Goal: Task Accomplishment & Management: Use online tool/utility

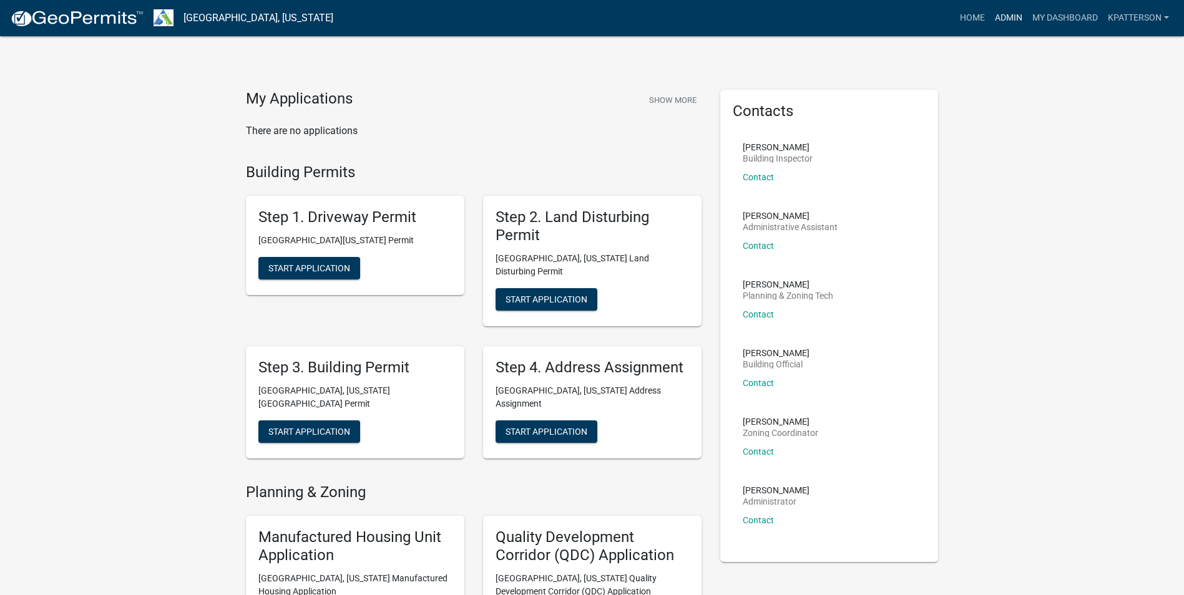
click at [995, 12] on link "Admin" at bounding box center [1008, 18] width 37 height 24
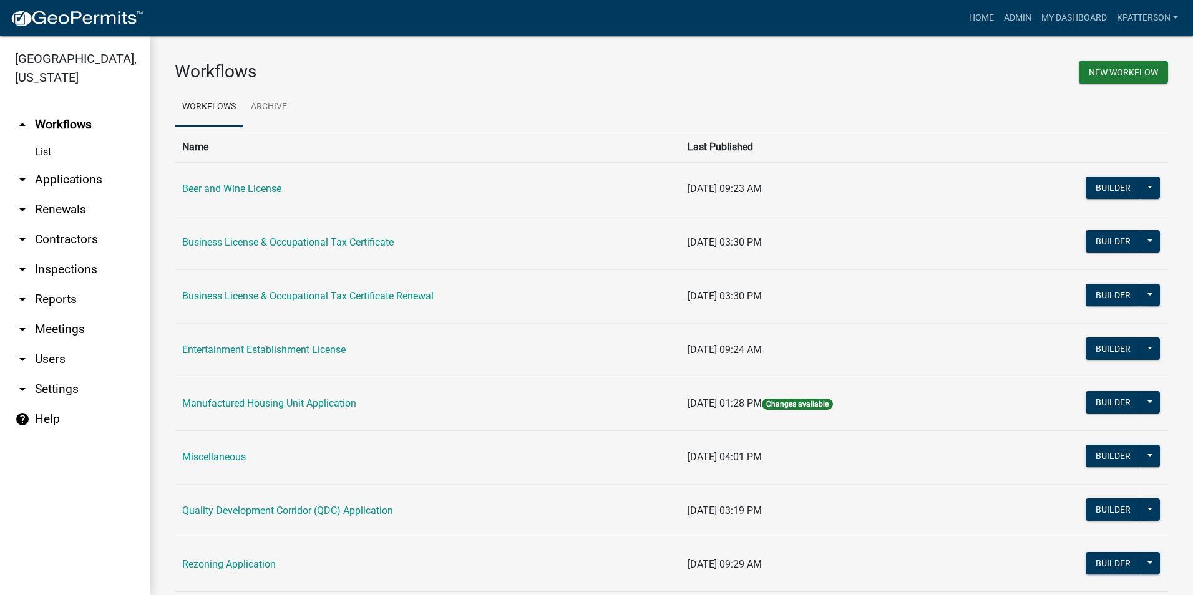
click at [57, 285] on link "arrow_drop_down Reports" at bounding box center [75, 300] width 150 height 30
select select "0: null"
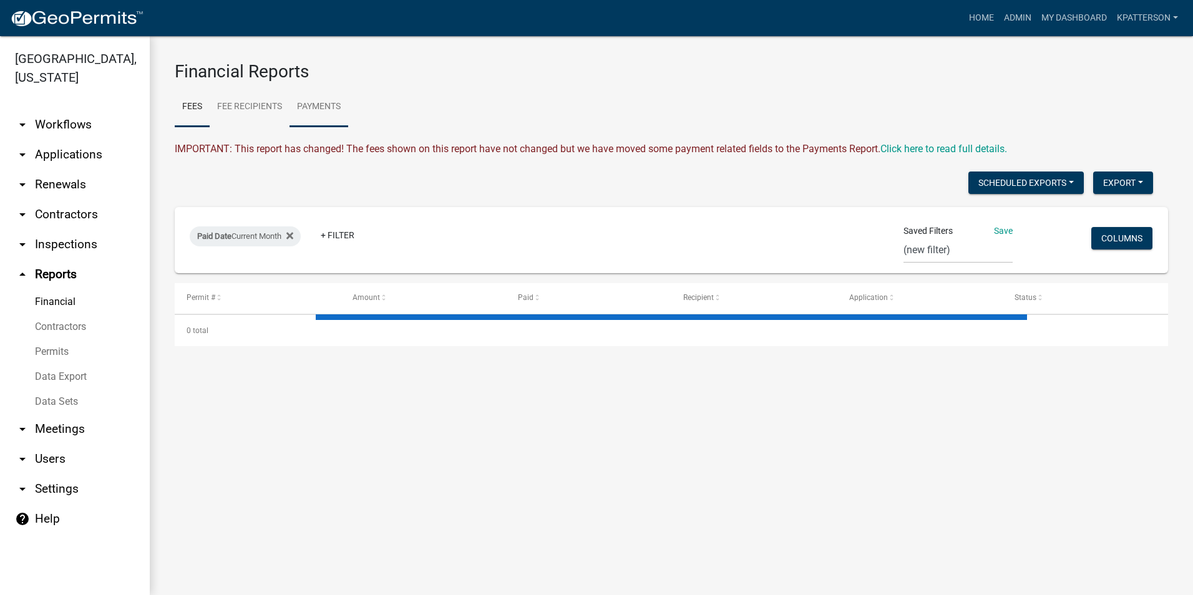
click at [317, 110] on link "Payments" at bounding box center [319, 107] width 59 height 40
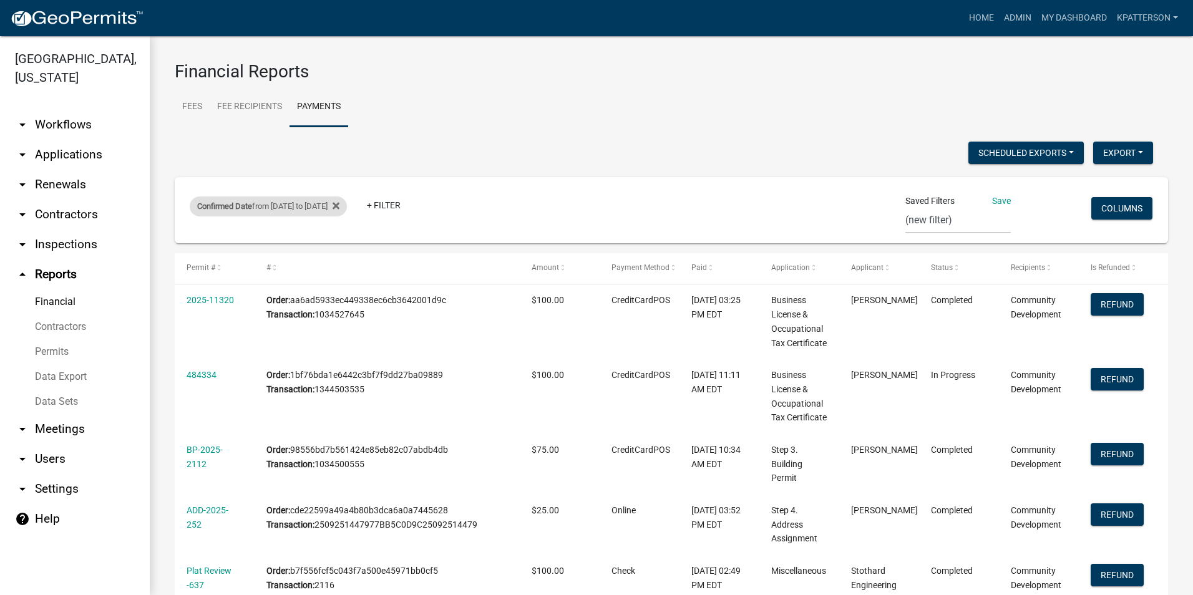
click at [278, 212] on div "Confirmed Date from [DATE] to [DATE]" at bounding box center [268, 207] width 157 height 20
select select "custom"
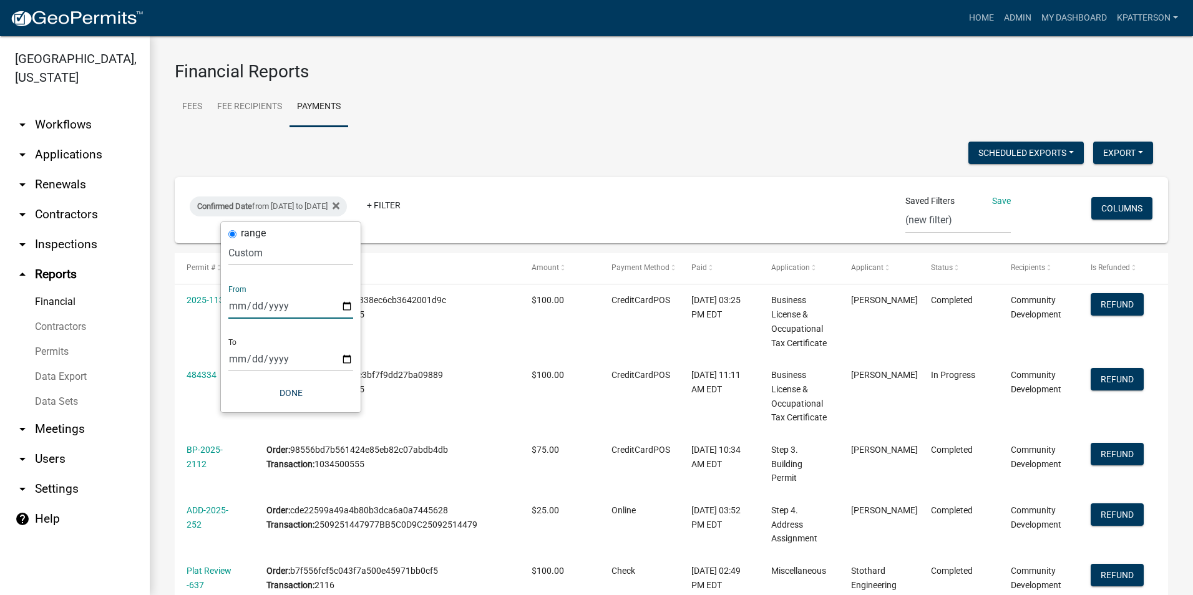
click at [348, 311] on input "2025-09-22" at bounding box center [290, 306] width 125 height 26
type input "2025-09-29"
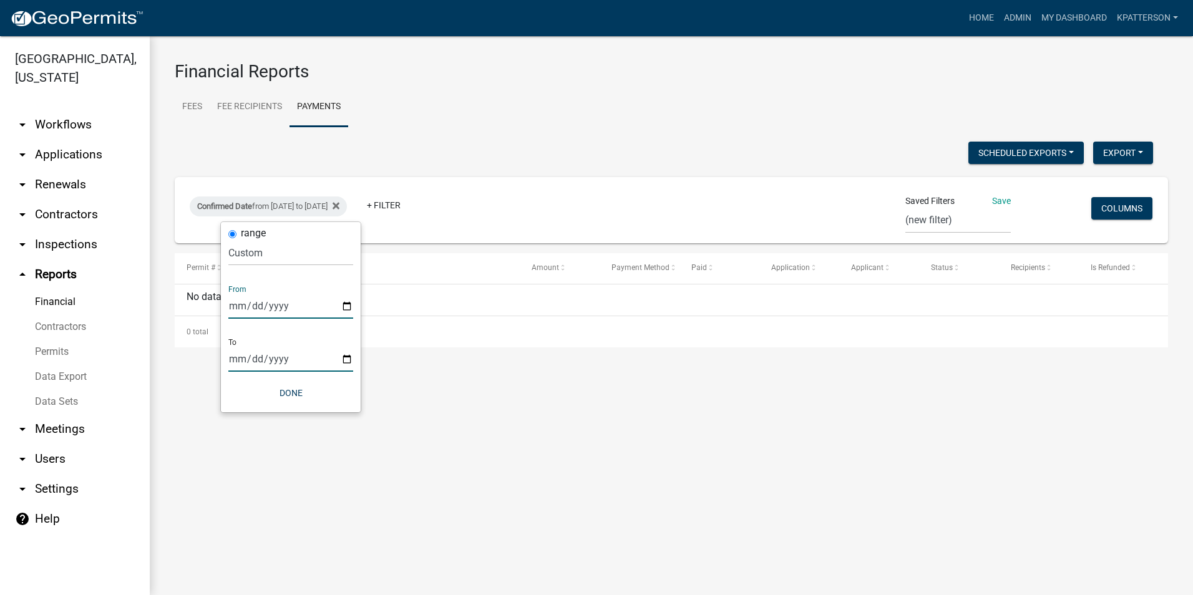
click at [343, 359] on input "2025-09-28" at bounding box center [290, 359] width 125 height 26
type input "2025-10-05"
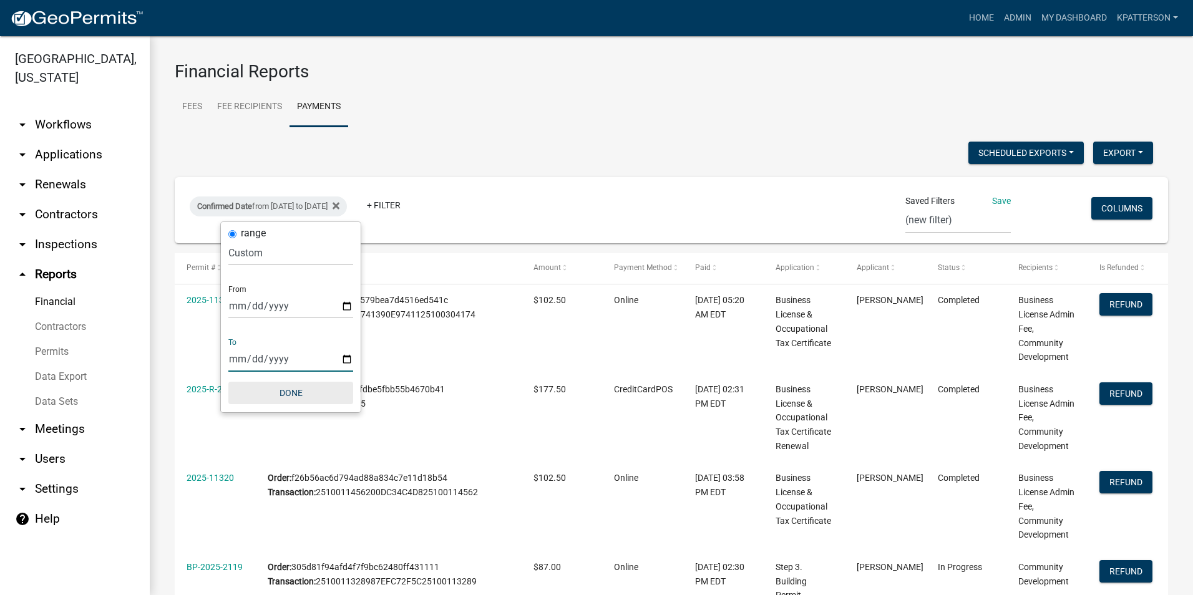
click at [276, 394] on button "Done" at bounding box center [290, 393] width 125 height 22
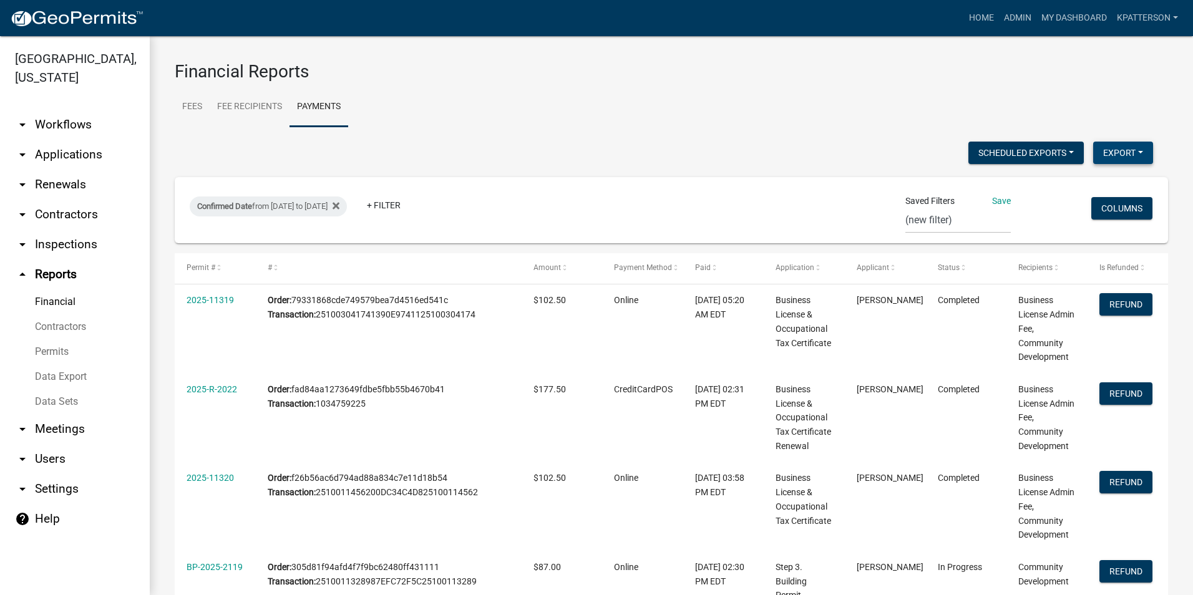
click at [1126, 155] on button "Export" at bounding box center [1123, 153] width 60 height 22
click at [1091, 197] on button "Excel Format (.xlsx)" at bounding box center [1094, 185] width 117 height 30
click at [64, 170] on link "arrow_drop_down Renewals" at bounding box center [75, 185] width 150 height 30
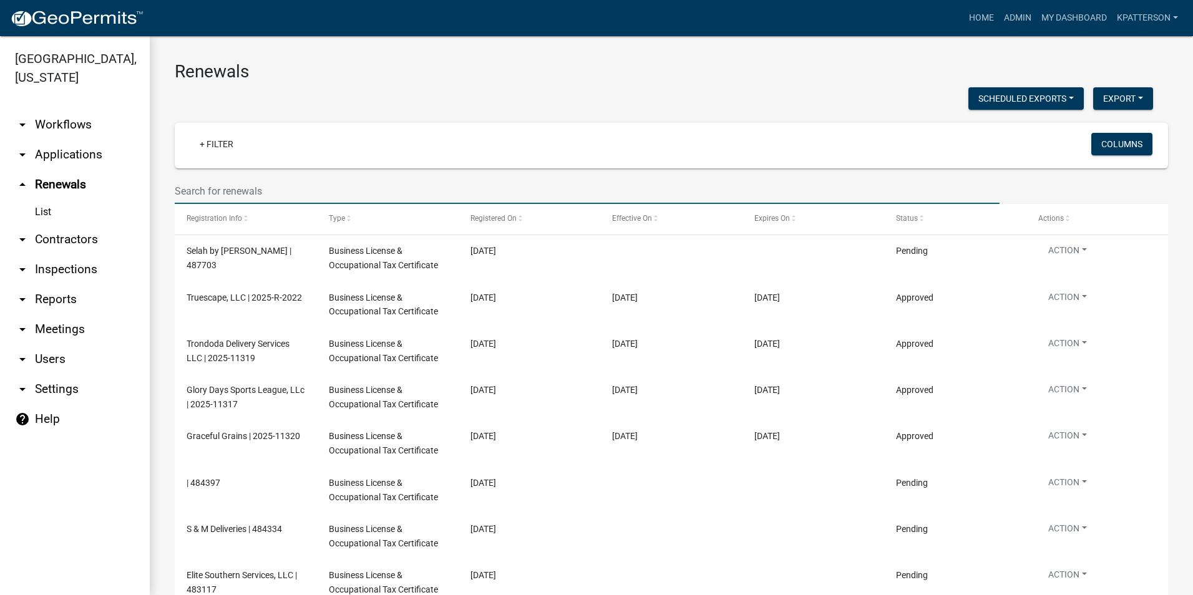
paste input "2025-11318"
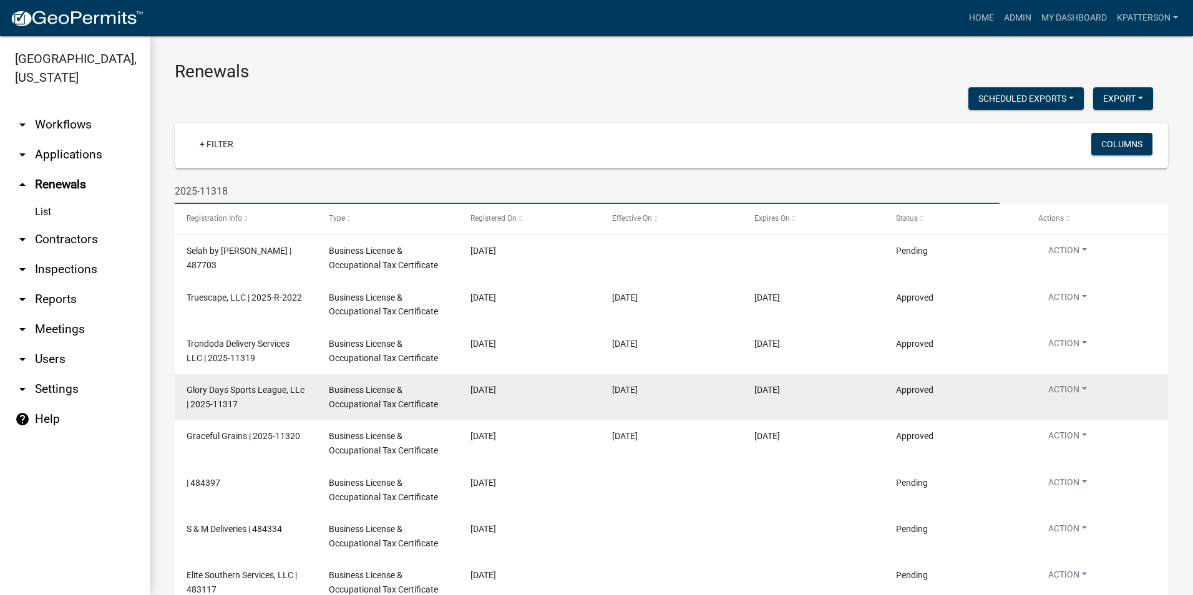
type input "2025-11318"
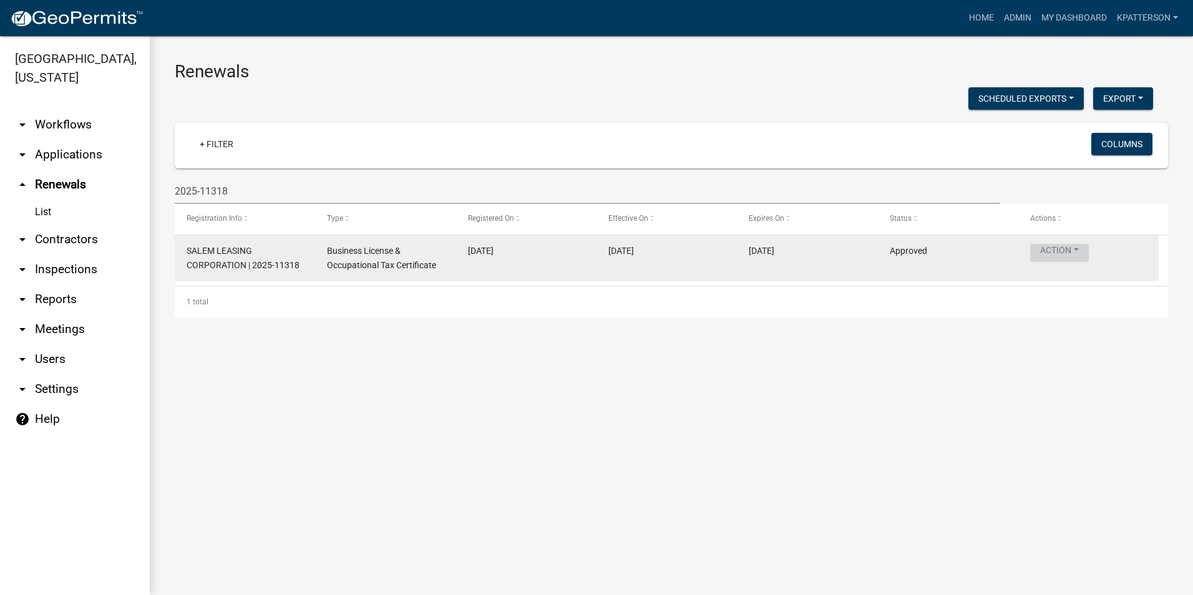
click at [1065, 245] on button "Action" at bounding box center [1059, 253] width 59 height 18
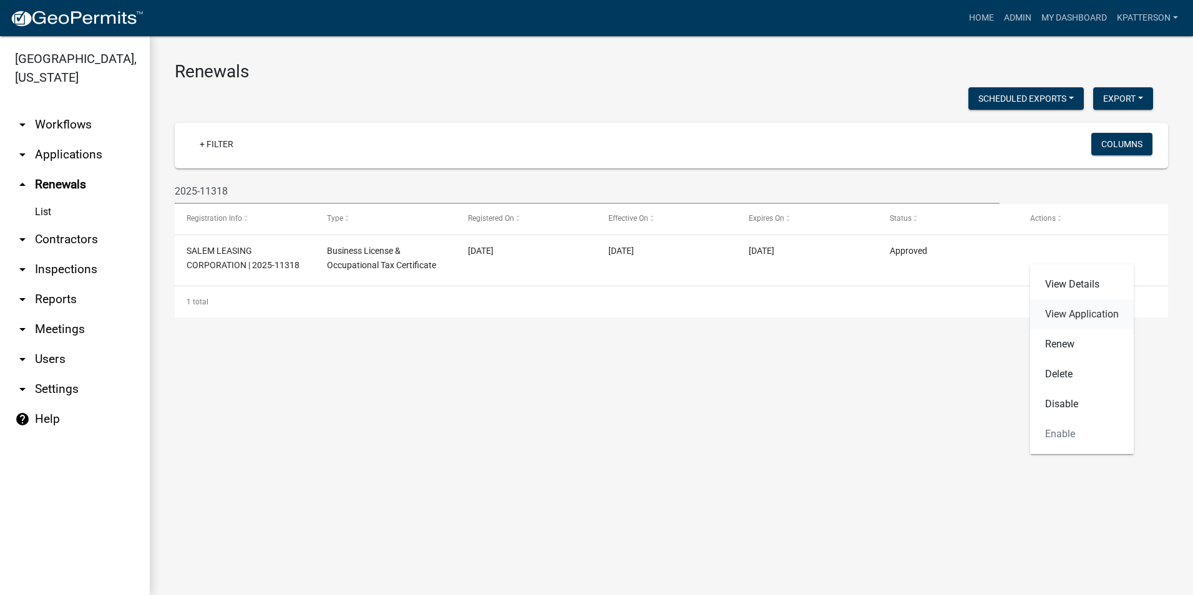
click at [1082, 311] on link "View Application" at bounding box center [1082, 314] width 104 height 30
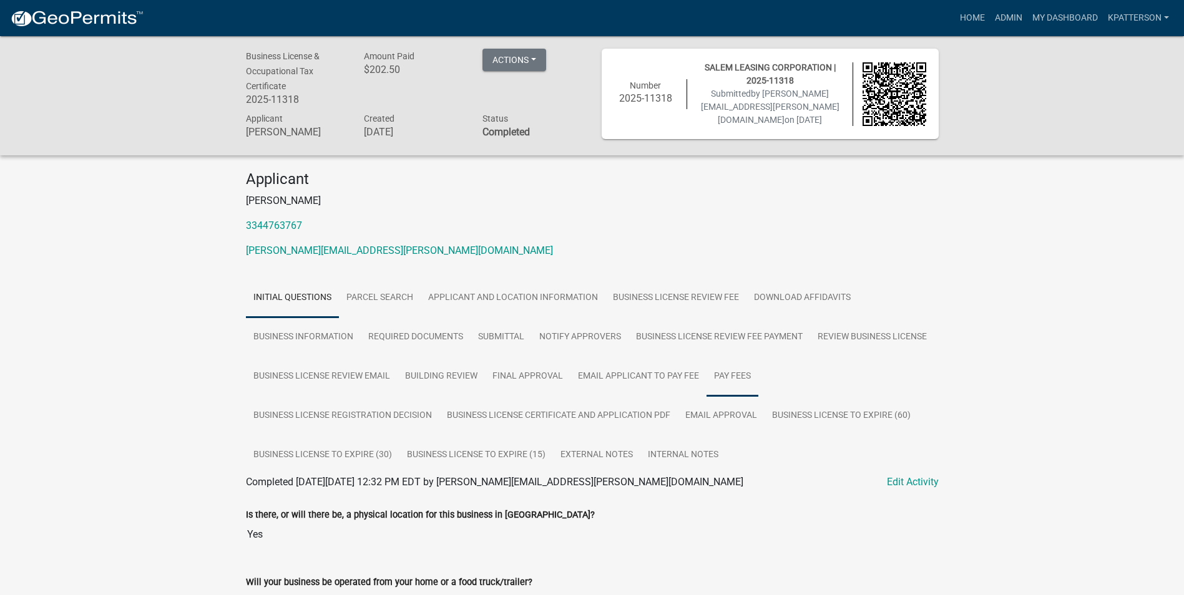
click at [736, 366] on link "Pay Fees" at bounding box center [732, 377] width 52 height 40
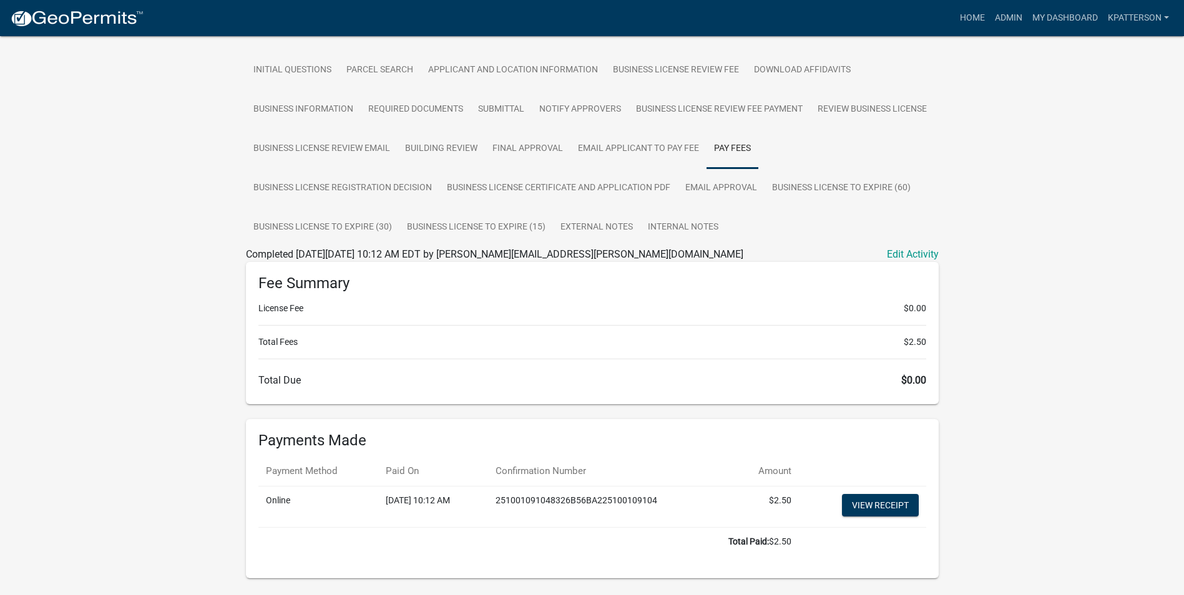
scroll to position [250, 0]
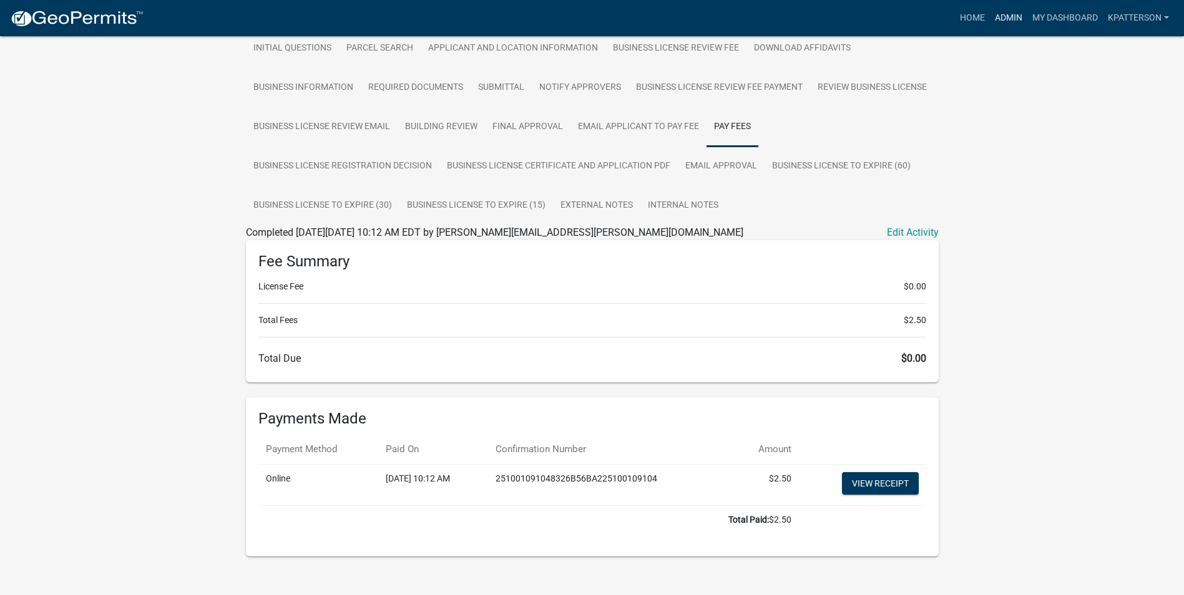
click at [995, 15] on link "Admin" at bounding box center [1008, 18] width 37 height 24
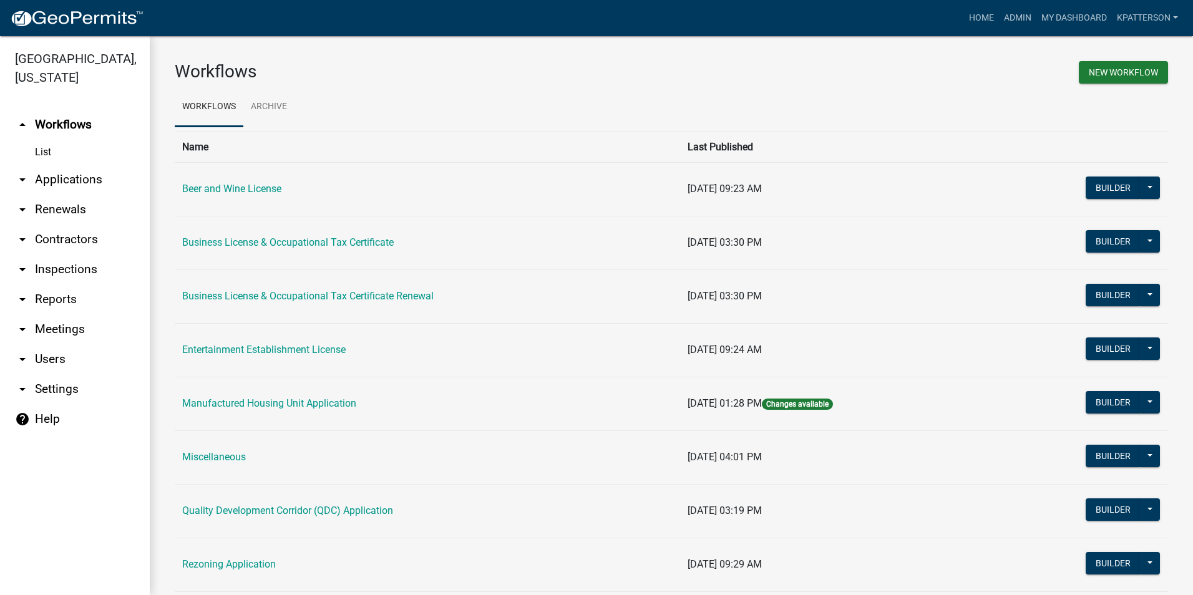
click at [89, 165] on link "arrow_drop_down Applications" at bounding box center [75, 180] width 150 height 30
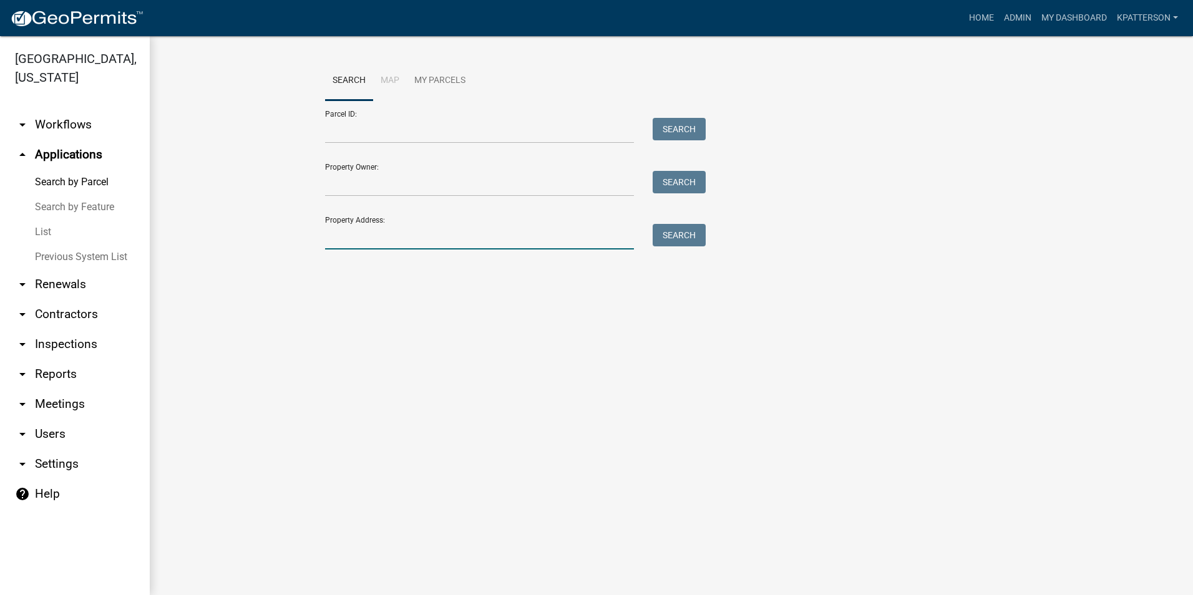
click at [385, 235] on input "Property Address:" at bounding box center [479, 237] width 309 height 26
click at [346, 134] on input "Parcel ID:" at bounding box center [479, 131] width 309 height 26
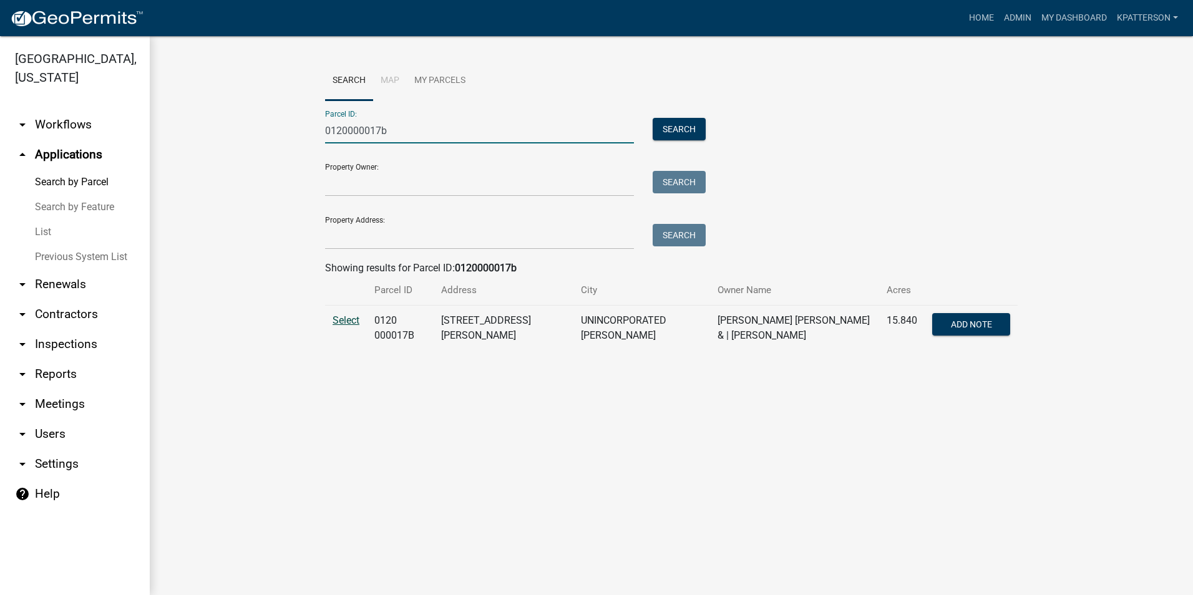
type input "0120000017b"
click at [340, 326] on span "Select" at bounding box center [346, 320] width 27 height 12
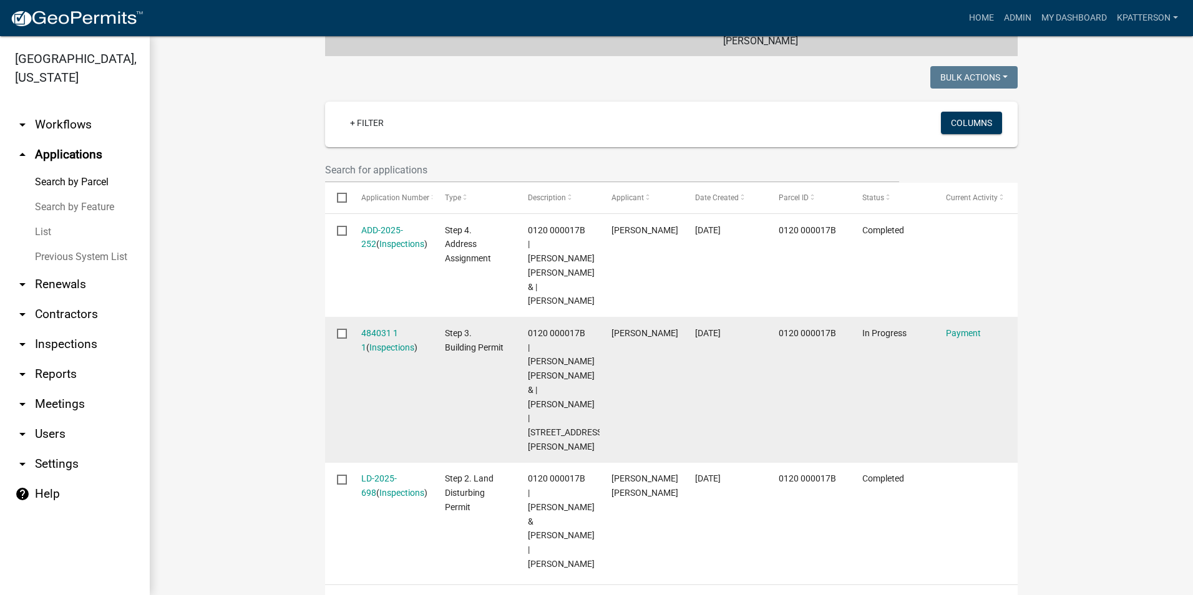
scroll to position [312, 0]
click at [963, 333] on link "Payment" at bounding box center [963, 331] width 35 height 10
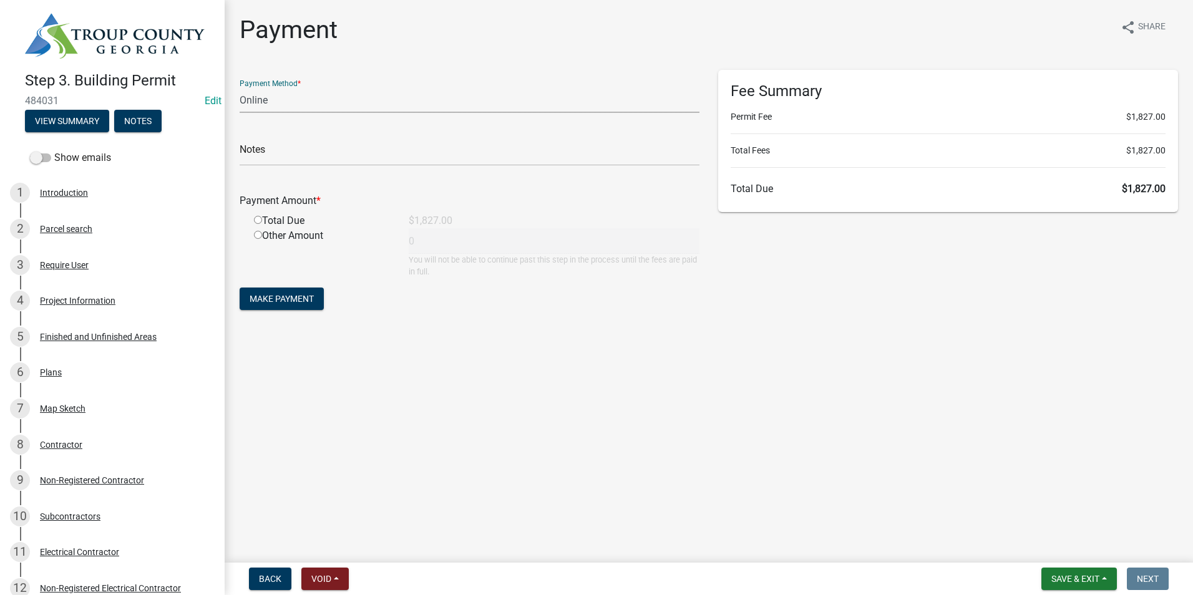
click at [415, 100] on select "Credit Card POS Check Cash Online" at bounding box center [470, 100] width 460 height 26
select select "1: 0"
click at [240, 87] on select "Credit Card POS Check Cash Online" at bounding box center [470, 100] width 460 height 26
click at [383, 153] on input "text" at bounding box center [470, 153] width 460 height 26
type input "055498"
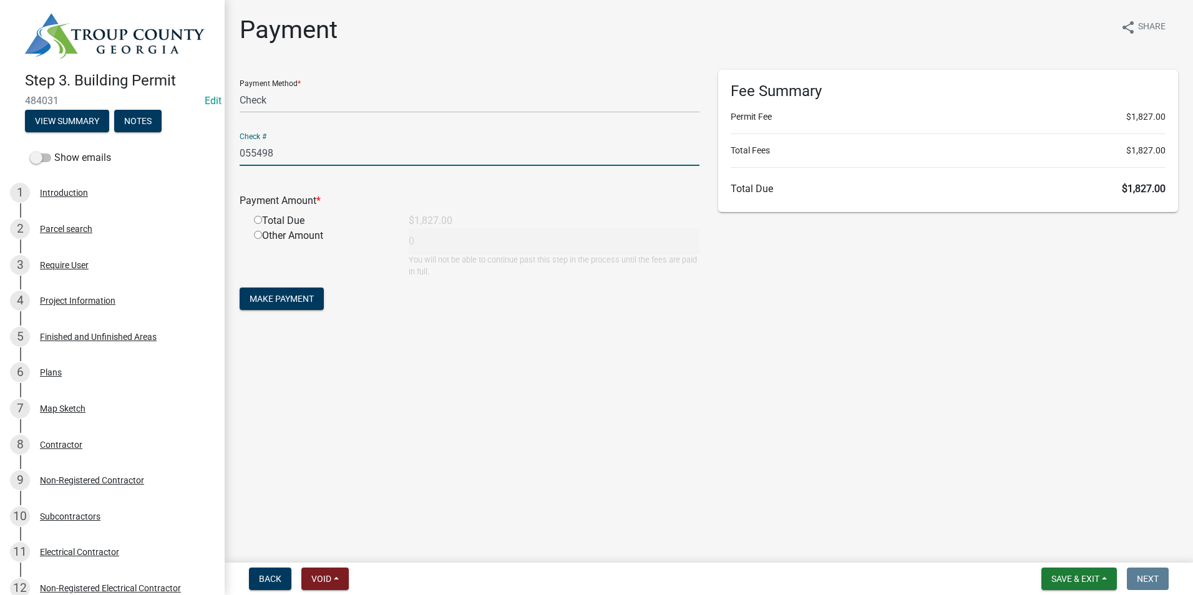
click at [260, 220] on input "radio" at bounding box center [258, 220] width 8 height 8
radio input "true"
type input "1827"
click at [273, 297] on span "Make Payment" at bounding box center [282, 299] width 64 height 10
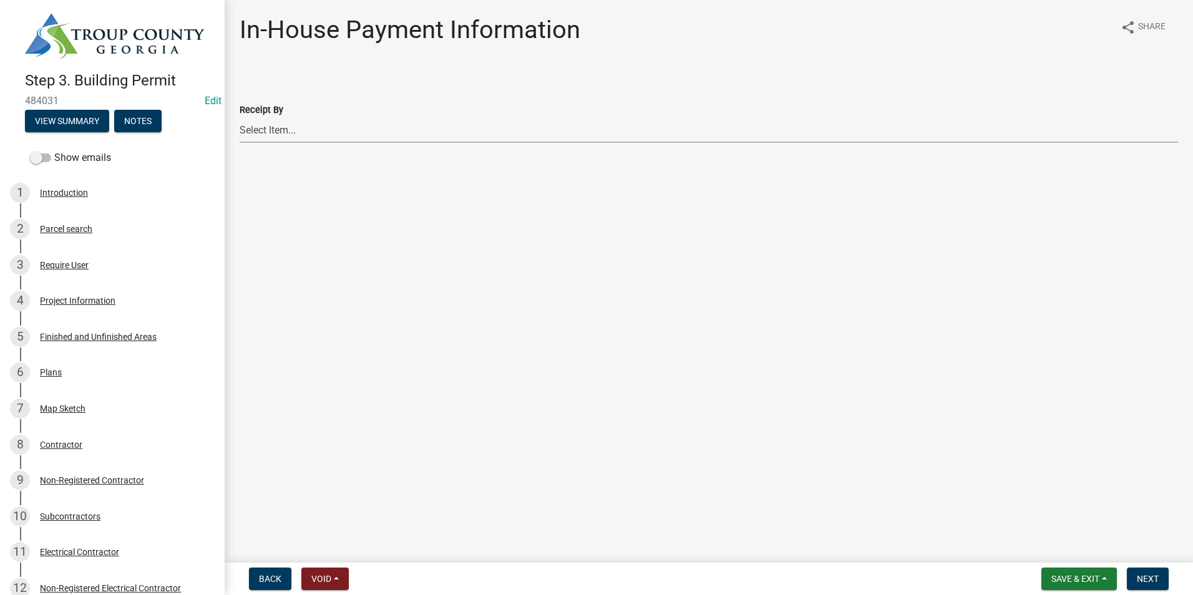
click at [243, 125] on select "Select Item... Douglas Richardson James Lorimer Thrailkill Jr Keanua Patterson …" at bounding box center [709, 130] width 938 height 26
click at [240, 117] on select "Select Item... Douglas Richardson James Lorimer Thrailkill Jr Keanua Patterson …" at bounding box center [709, 130] width 938 height 26
select select "2b86b0c4-e8a1-45ee-90a7-b8d4cb5b2682"
click at [1152, 575] on span "Next" at bounding box center [1148, 579] width 22 height 10
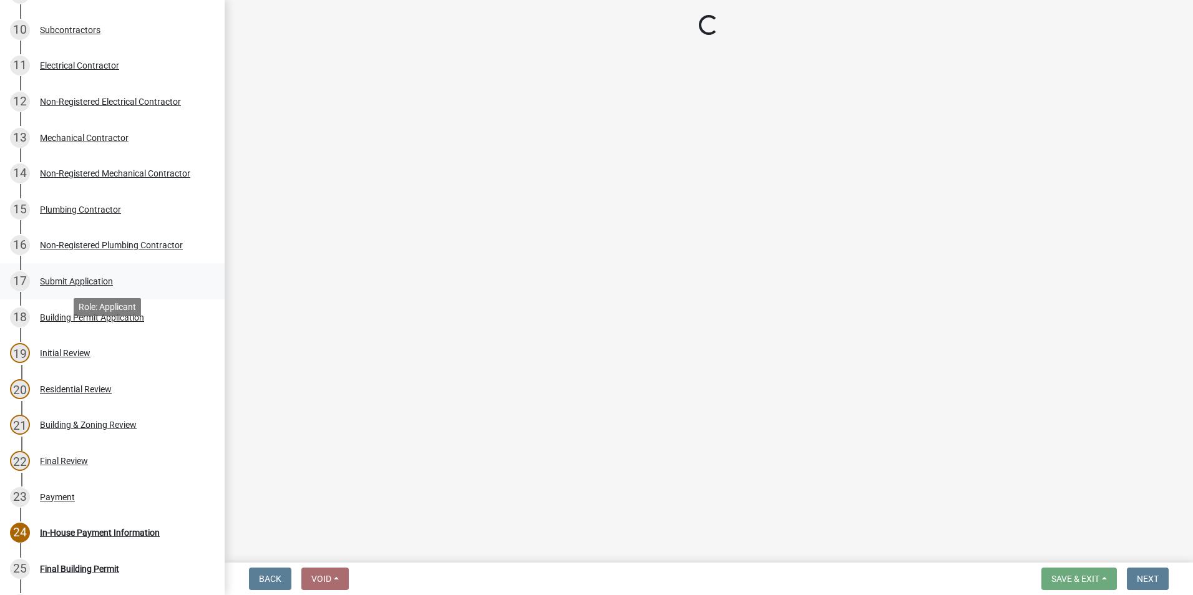
scroll to position [499, 0]
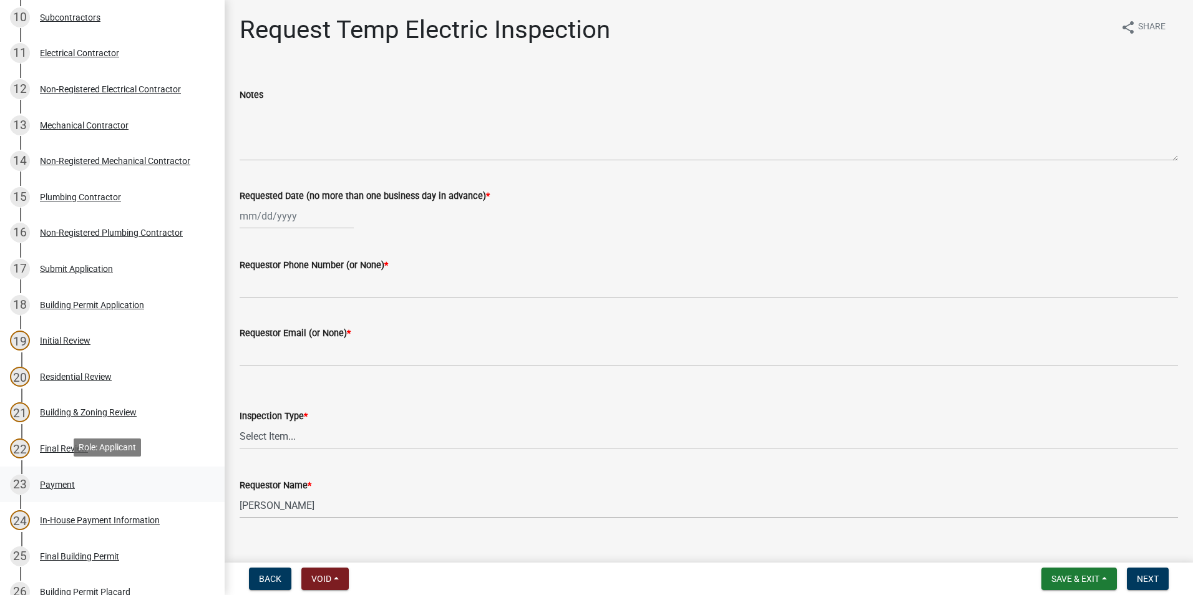
click at [110, 480] on div "23 Payment" at bounding box center [107, 485] width 195 height 20
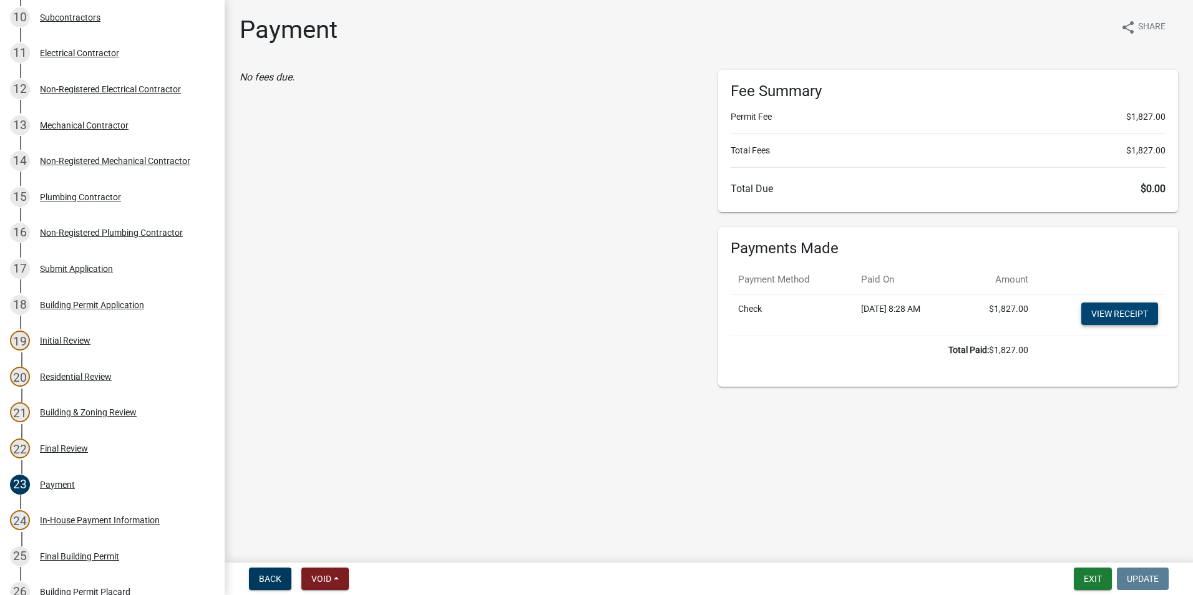
click at [1119, 306] on link "View receipt" at bounding box center [1119, 314] width 77 height 22
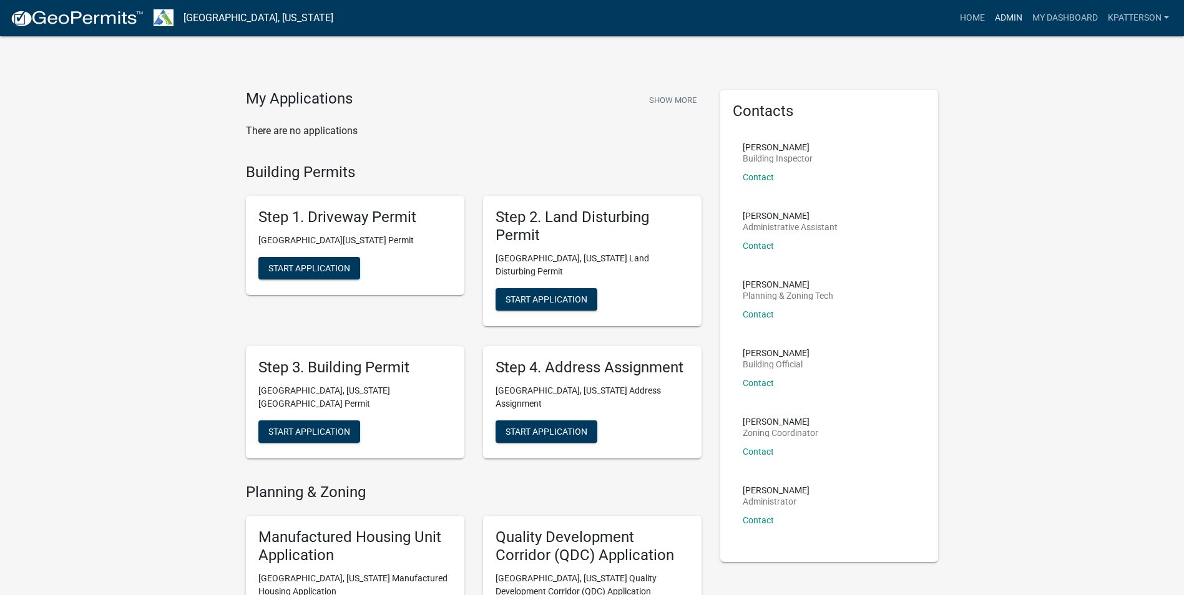
click at [999, 19] on link "Admin" at bounding box center [1008, 18] width 37 height 24
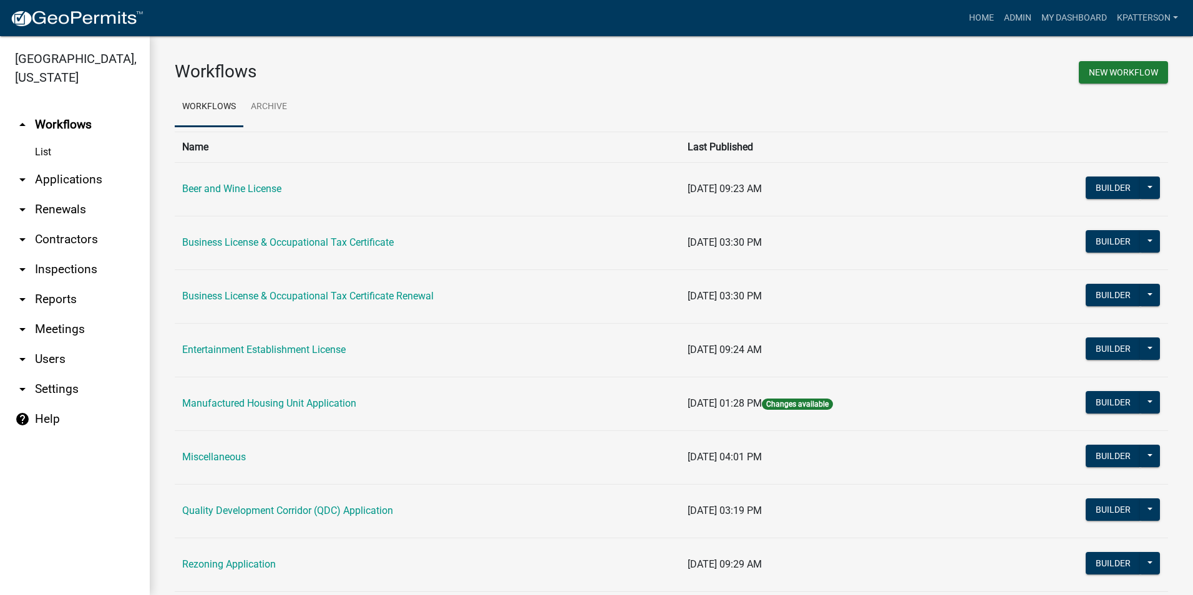
click at [87, 165] on link "arrow_drop_down Applications" at bounding box center [75, 180] width 150 height 30
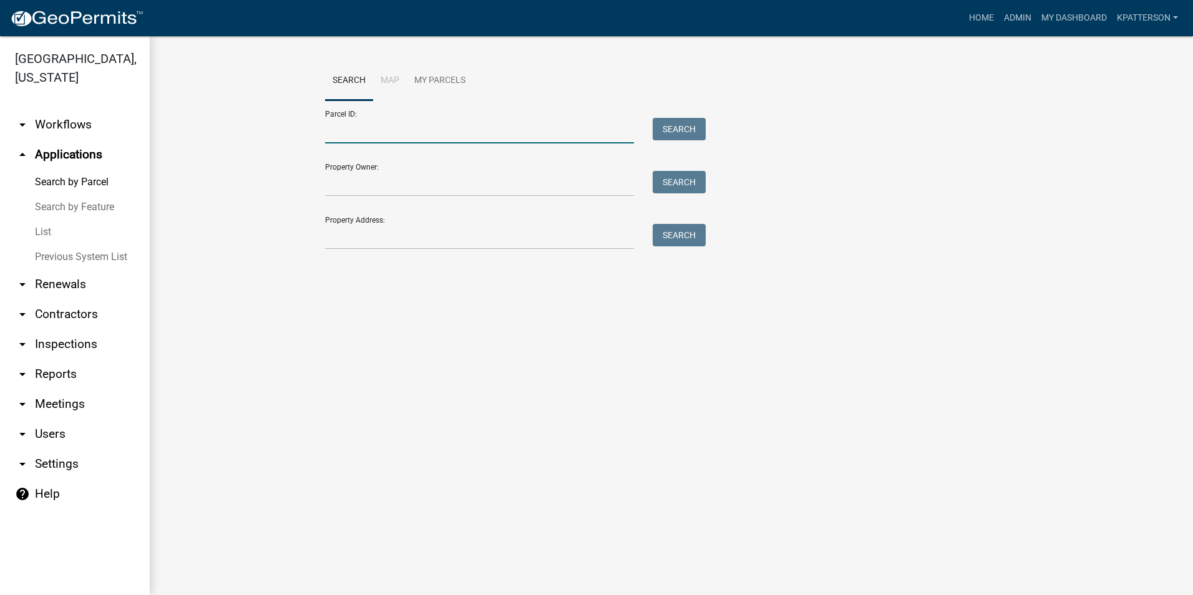
click at [365, 129] on input "Parcel ID:" at bounding box center [479, 131] width 309 height 26
type input "0120000017b"
click at [681, 118] on button "Search" at bounding box center [679, 129] width 53 height 22
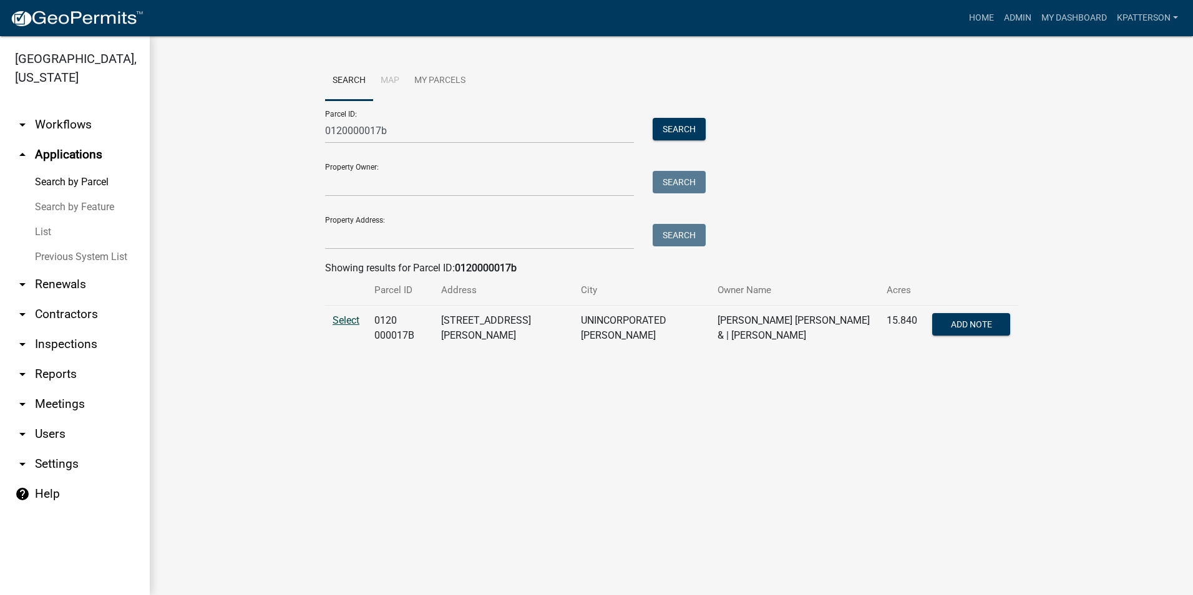
click at [351, 320] on span "Select" at bounding box center [346, 320] width 27 height 12
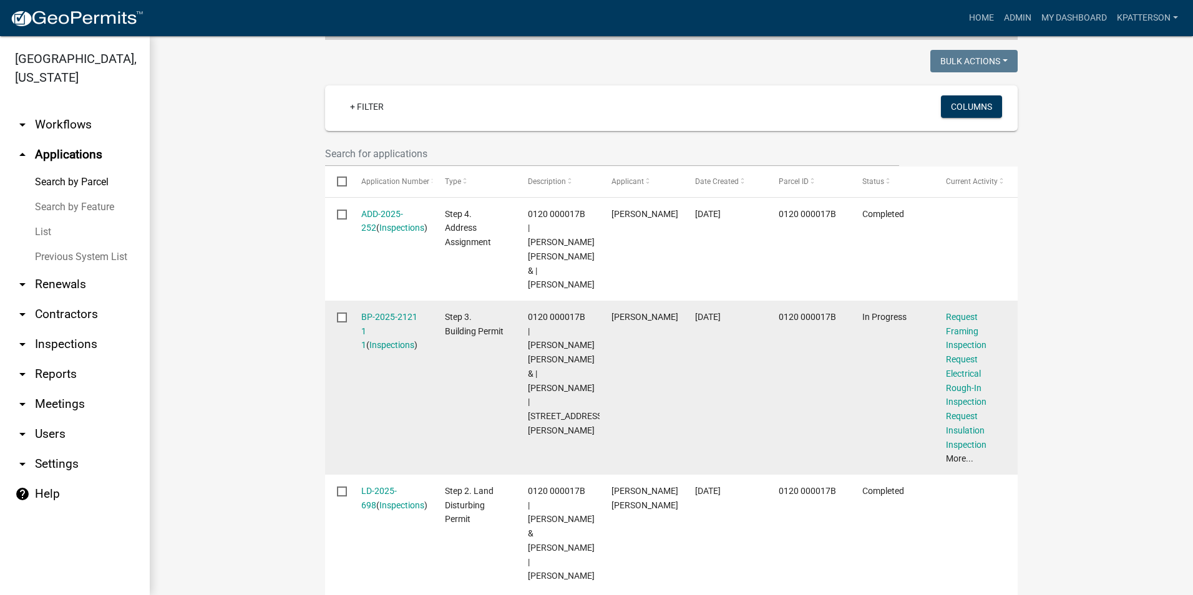
scroll to position [354, 0]
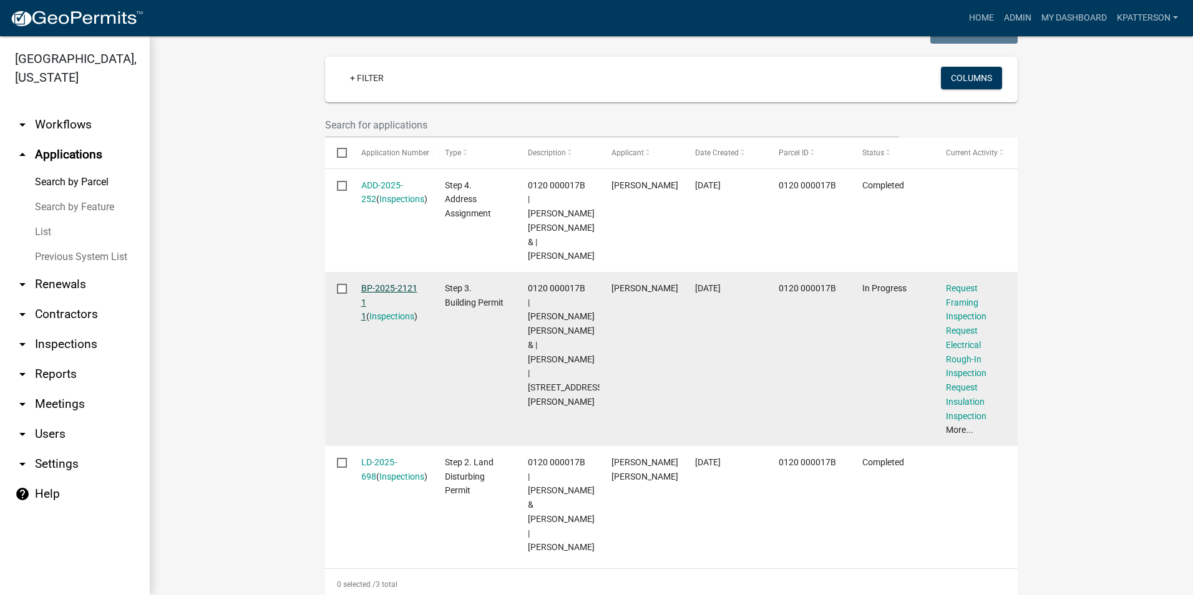
click at [386, 283] on link "BP-2025-2121 1 1" at bounding box center [389, 302] width 56 height 39
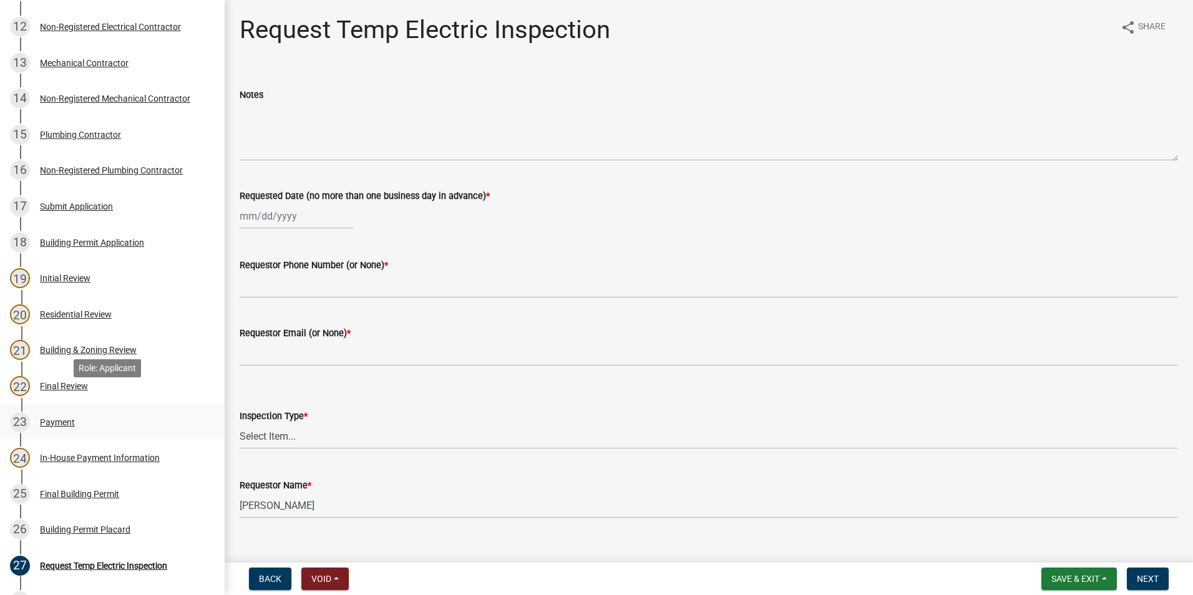
scroll to position [686, 0]
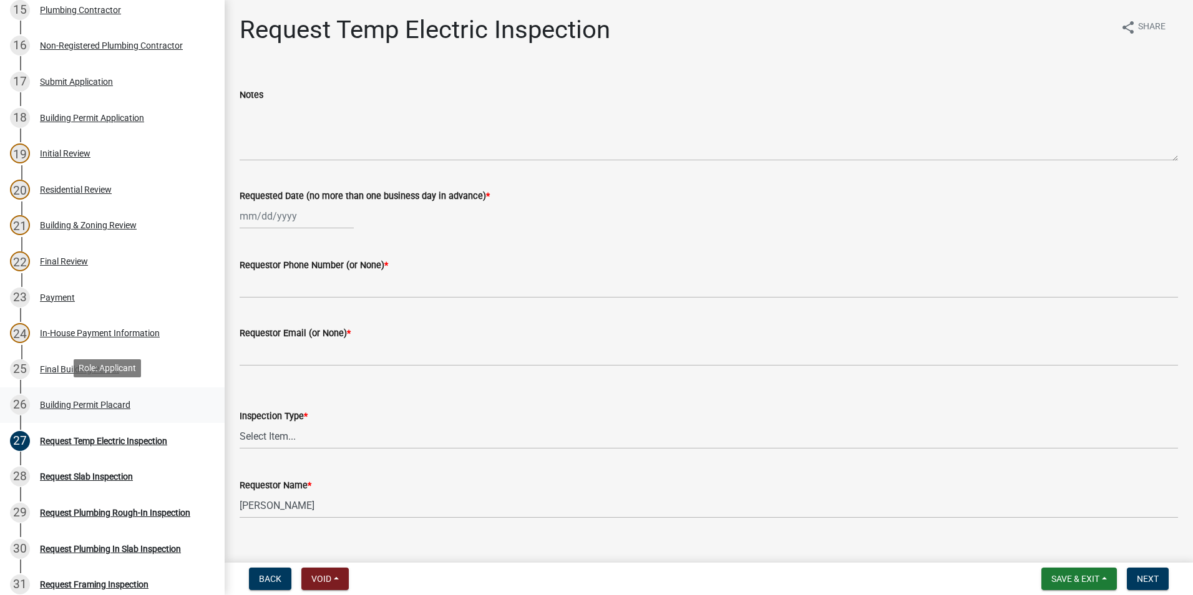
click at [108, 395] on div "26 Building Permit Placard" at bounding box center [107, 405] width 195 height 20
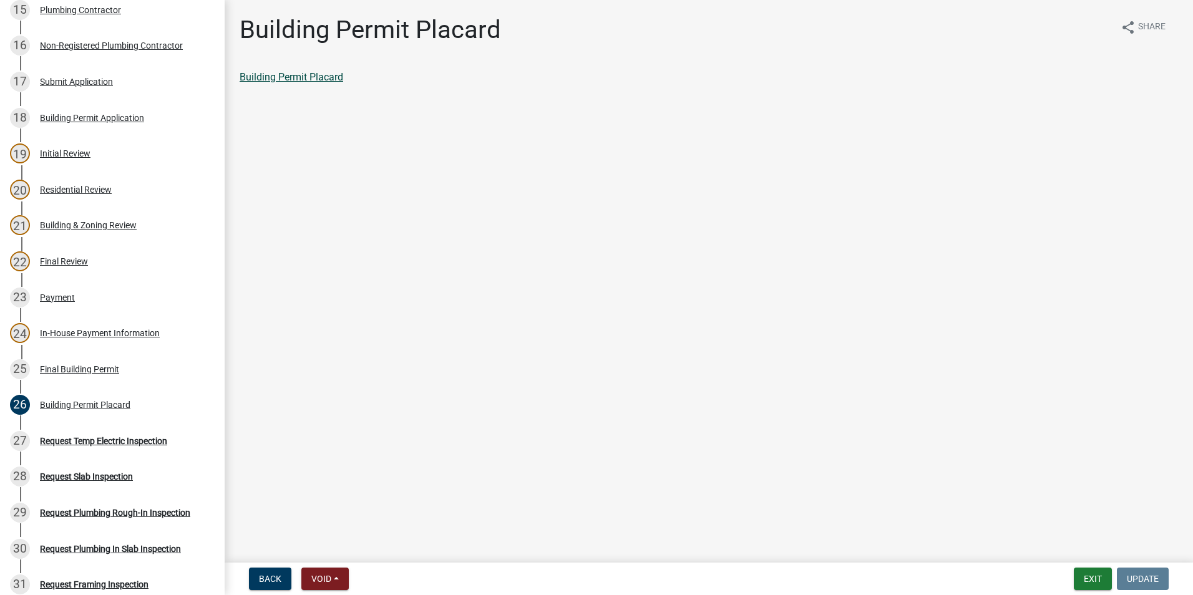
click at [299, 80] on link "Building Permit Placard" at bounding box center [292, 77] width 104 height 12
click at [71, 295] on div "Payment" at bounding box center [57, 297] width 35 height 9
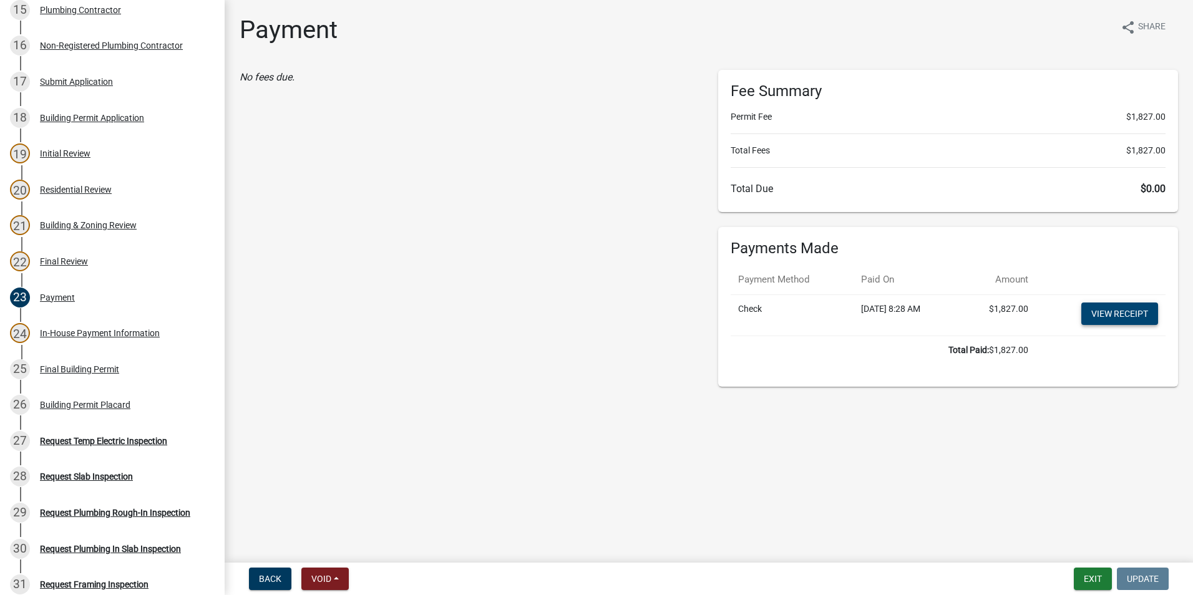
click at [1120, 306] on link "View receipt" at bounding box center [1119, 314] width 77 height 22
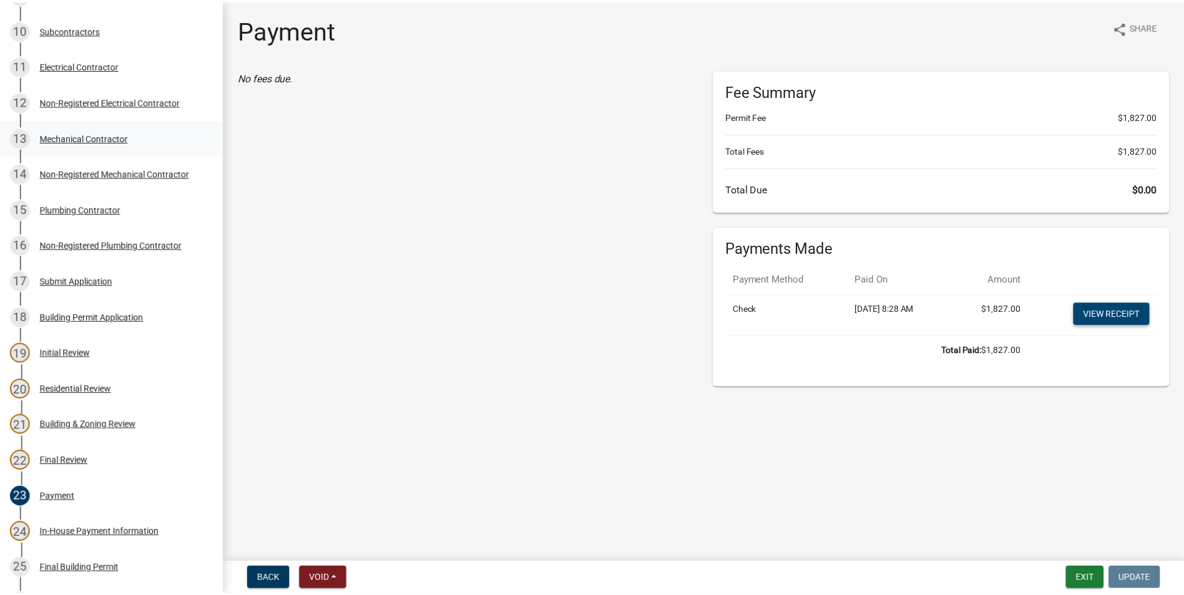
scroll to position [437, 0]
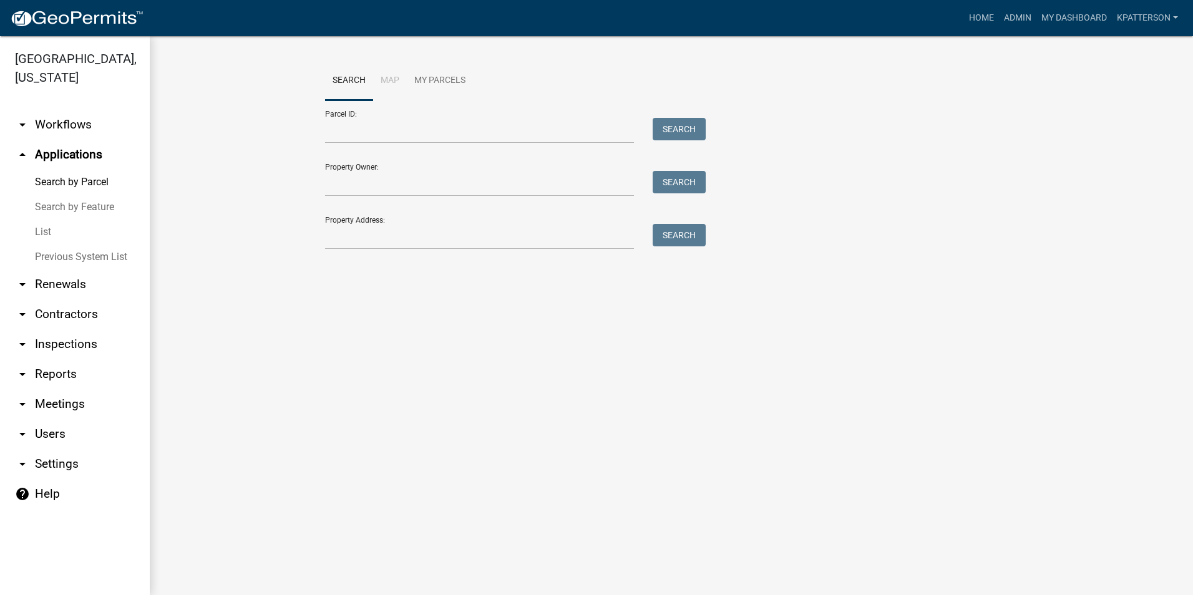
click at [57, 270] on link "arrow_drop_down Renewals" at bounding box center [75, 285] width 150 height 30
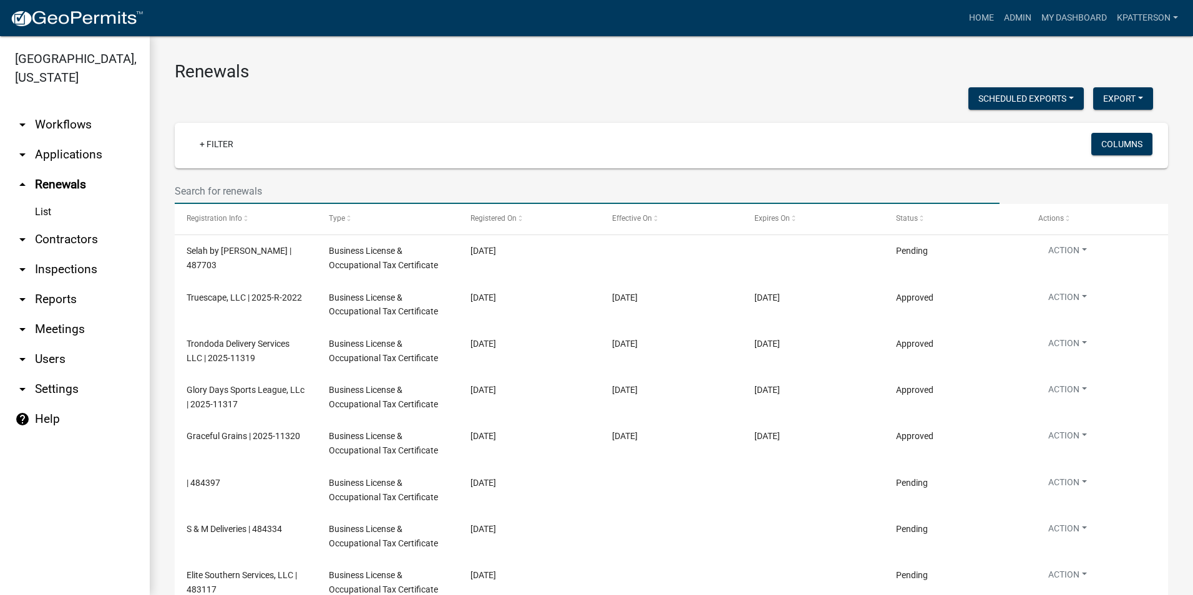
paste input "2025-11318"
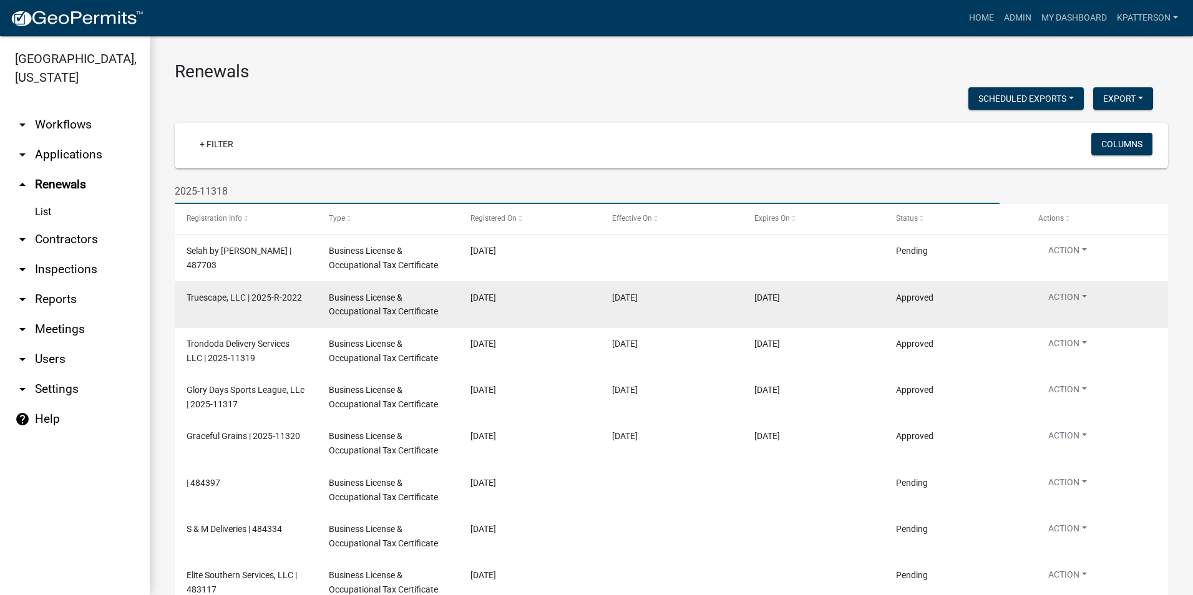
type input "2025-11318"
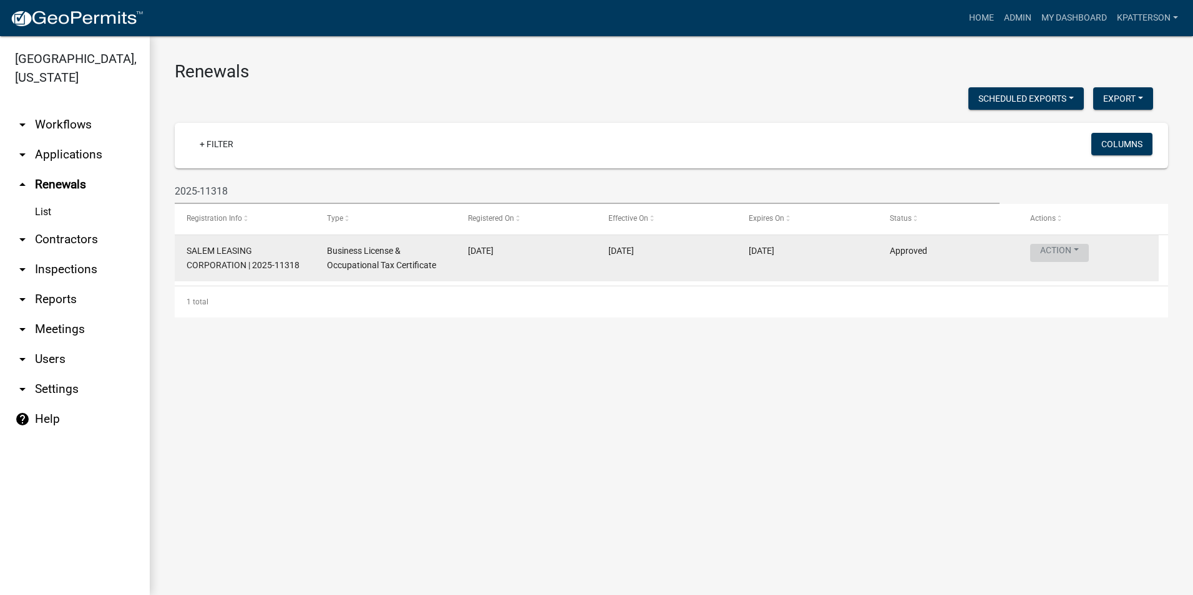
click at [1041, 246] on button "Action" at bounding box center [1059, 253] width 59 height 18
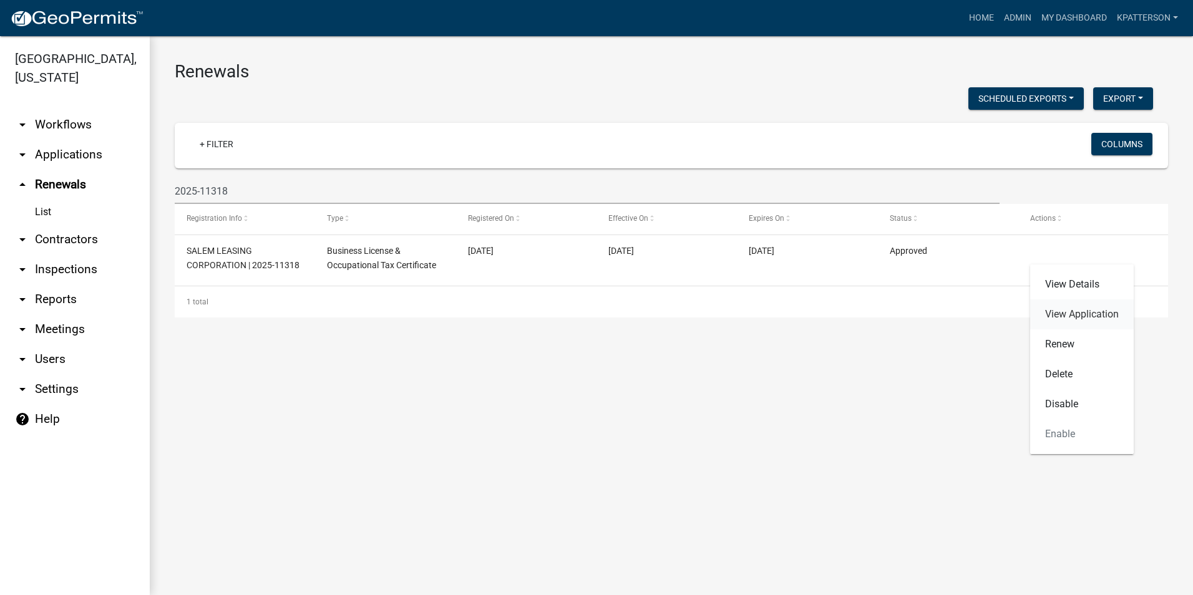
click at [1062, 319] on link "View Application" at bounding box center [1082, 314] width 104 height 30
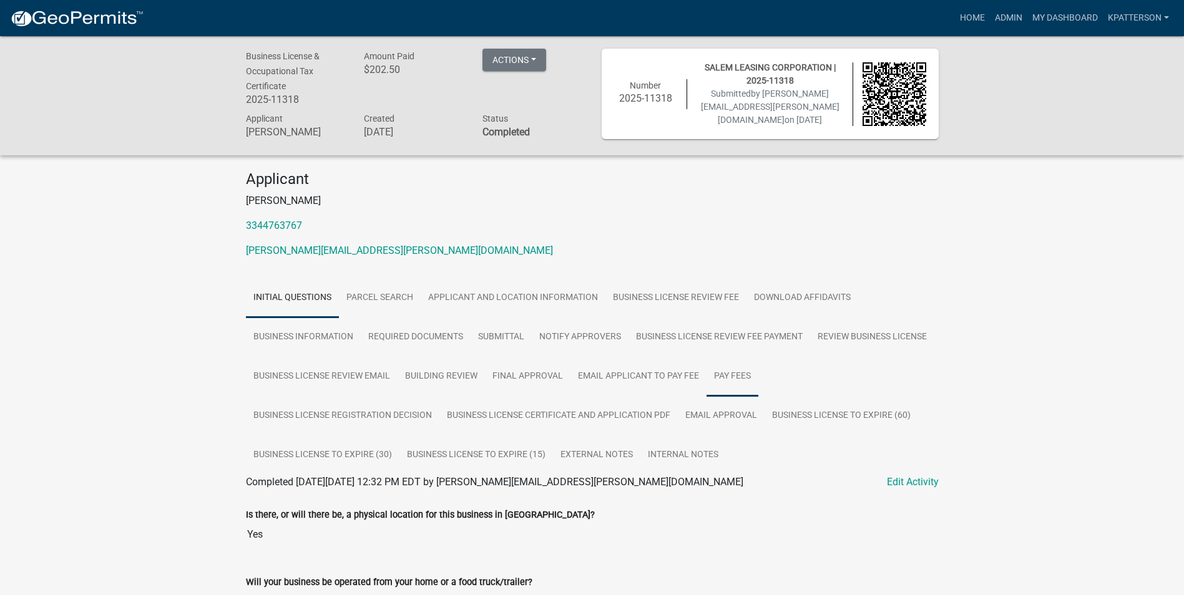
click at [715, 377] on link "Pay Fees" at bounding box center [732, 377] width 52 height 40
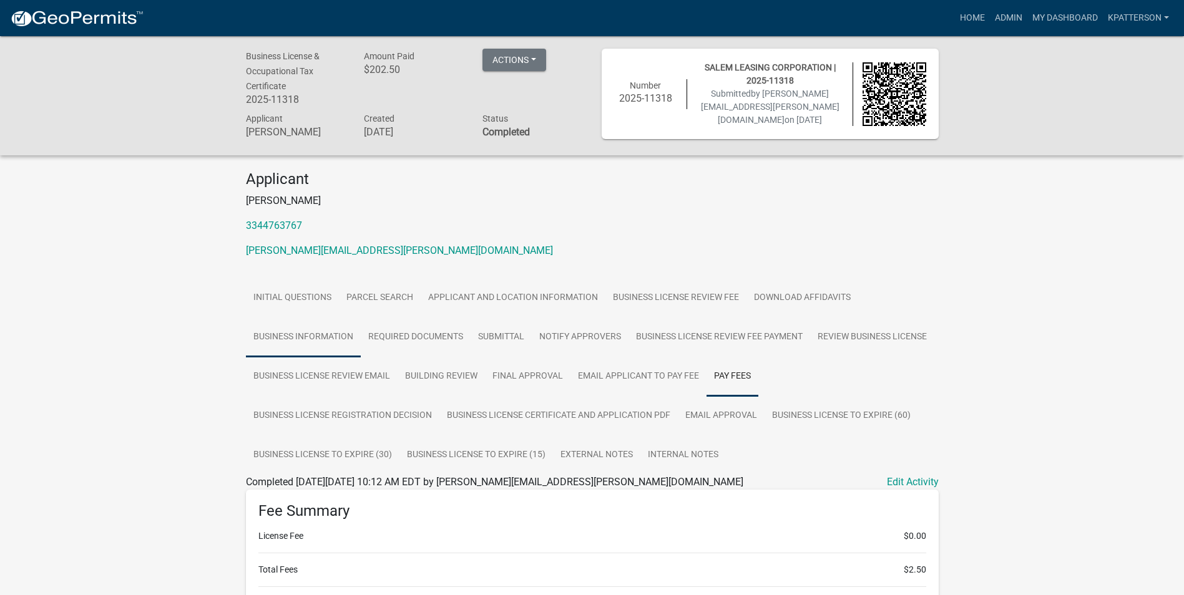
click at [313, 328] on link "Business Information" at bounding box center [303, 338] width 115 height 40
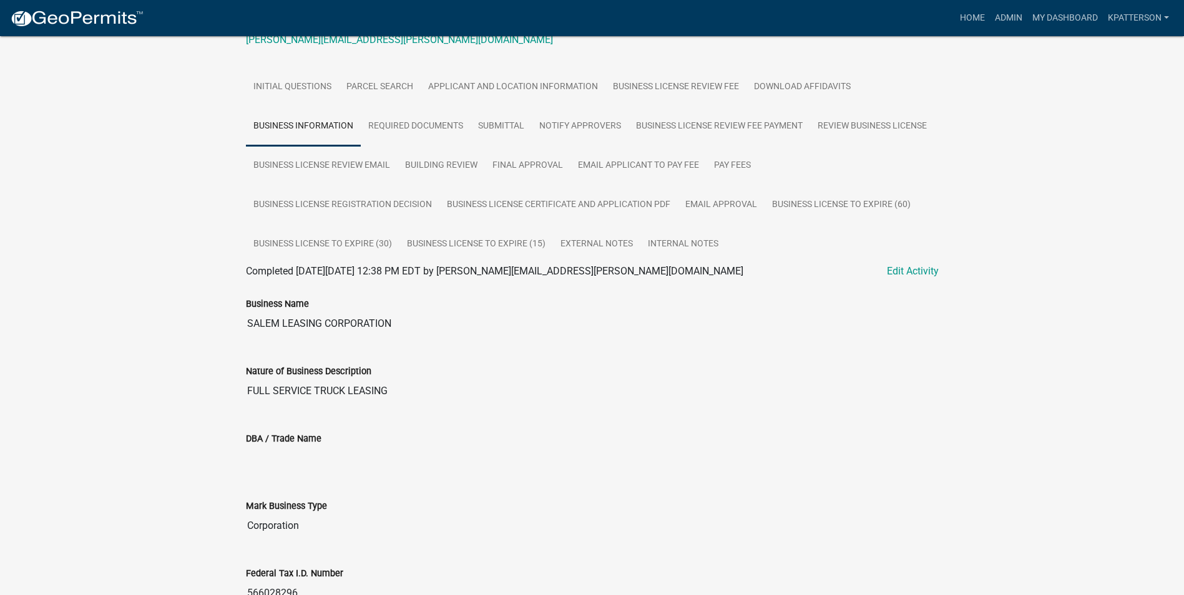
scroll to position [250, 0]
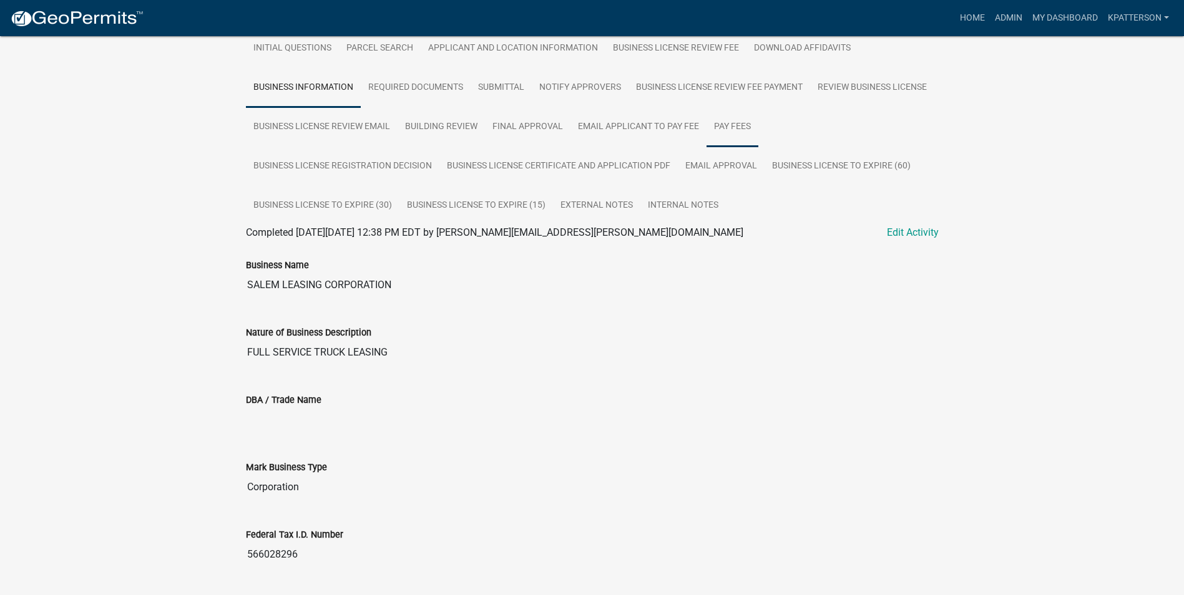
click at [736, 129] on link "Pay Fees" at bounding box center [732, 127] width 52 height 40
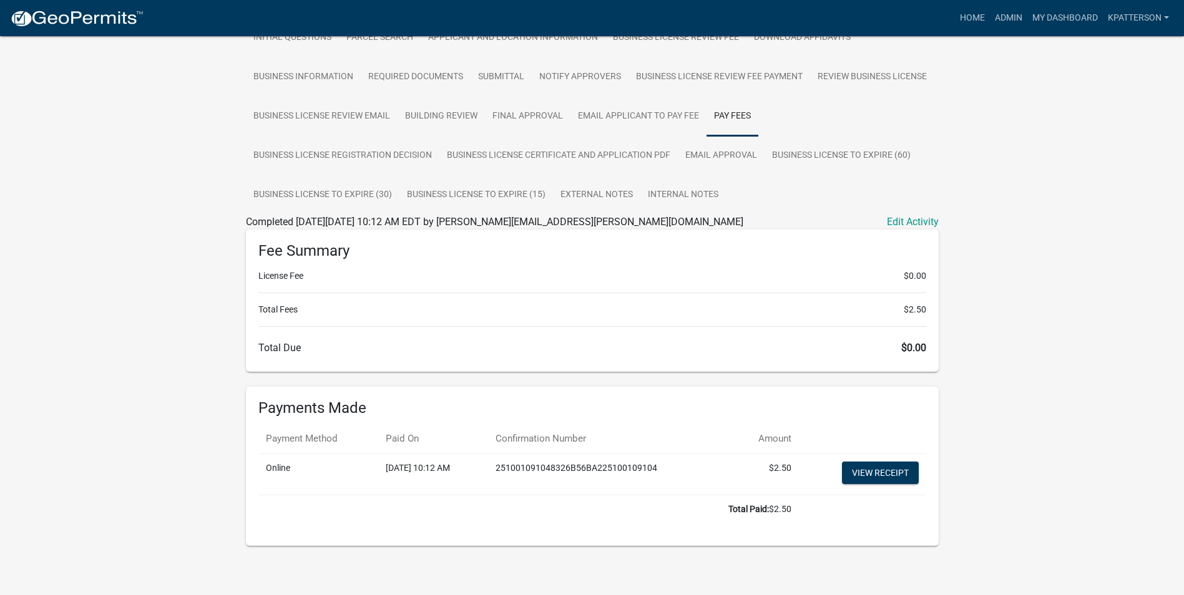
scroll to position [263, 0]
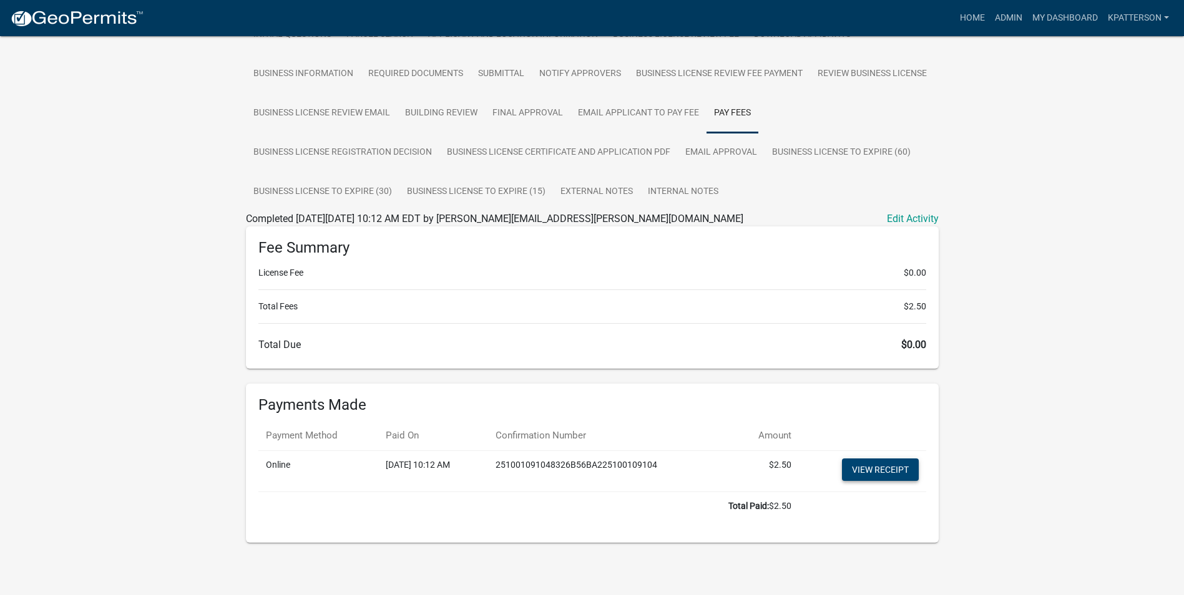
click at [857, 465] on link "View receipt" at bounding box center [880, 470] width 77 height 22
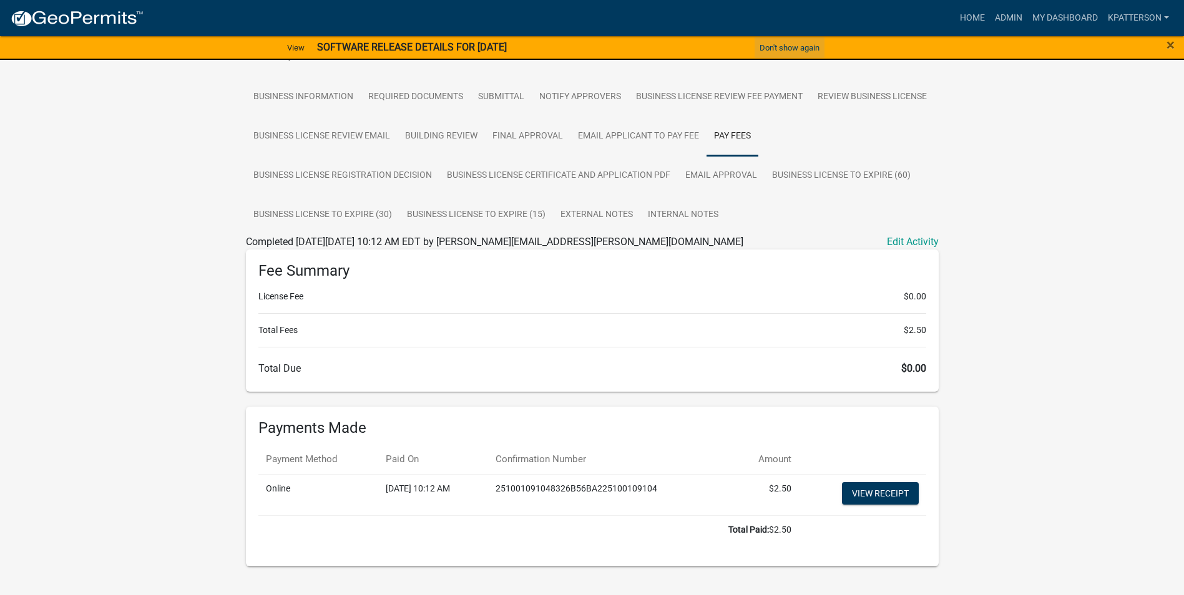
click at [792, 44] on button "Don't show again" at bounding box center [789, 47] width 70 height 21
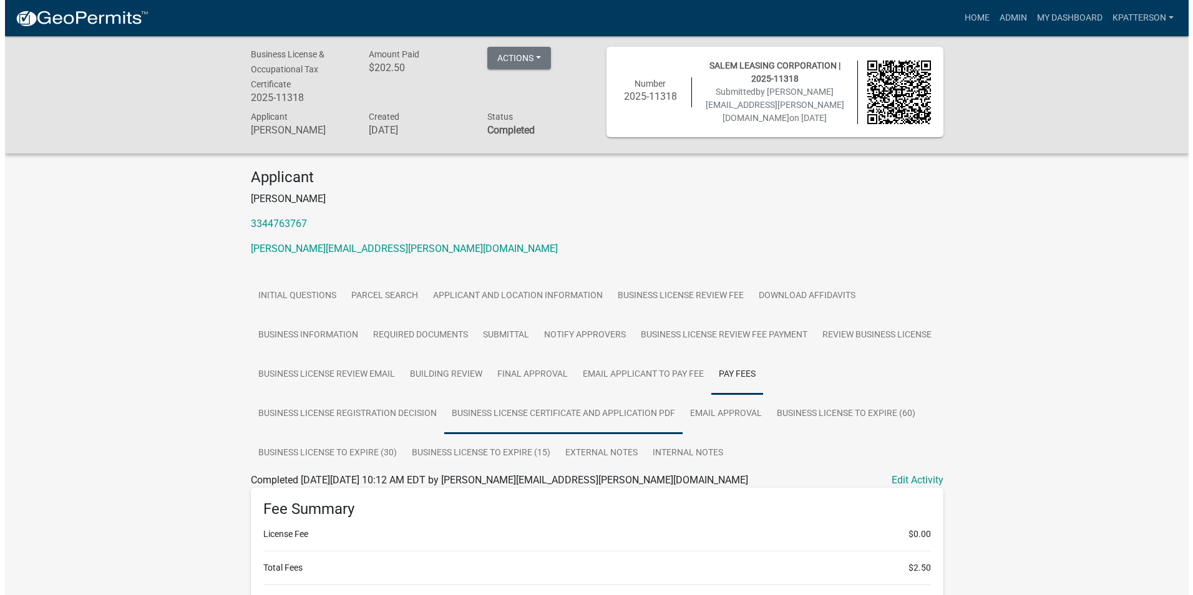
scroll to position [0, 0]
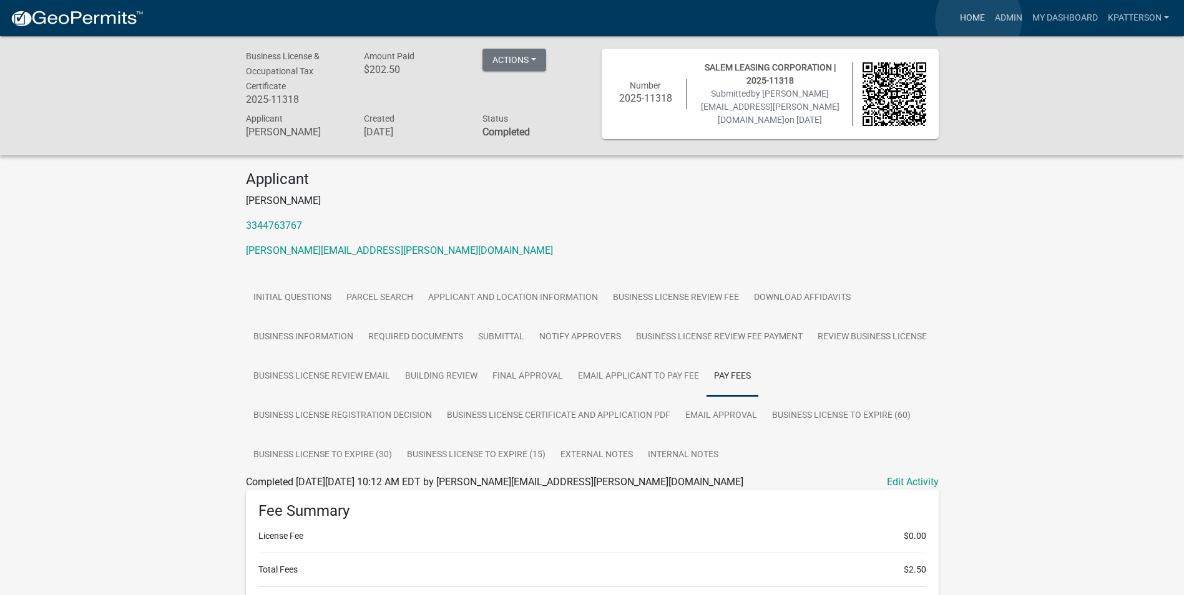
click at [978, 19] on link "Home" at bounding box center [972, 18] width 35 height 24
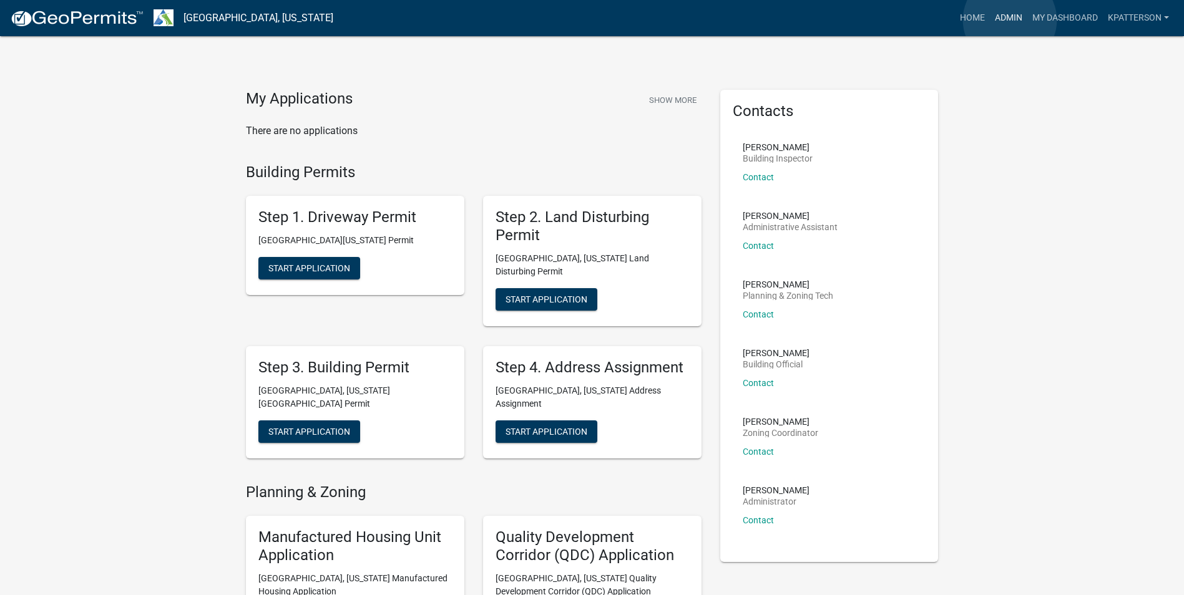
click at [1008, 20] on link "Admin" at bounding box center [1008, 18] width 37 height 24
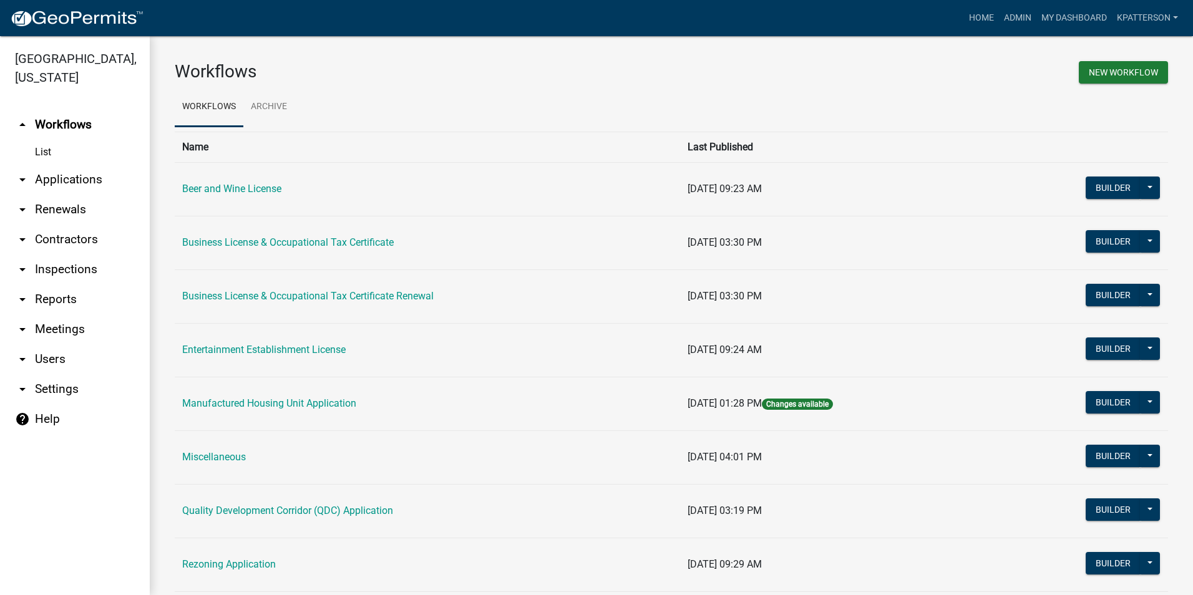
click at [74, 165] on link "arrow_drop_down Applications" at bounding box center [75, 180] width 150 height 30
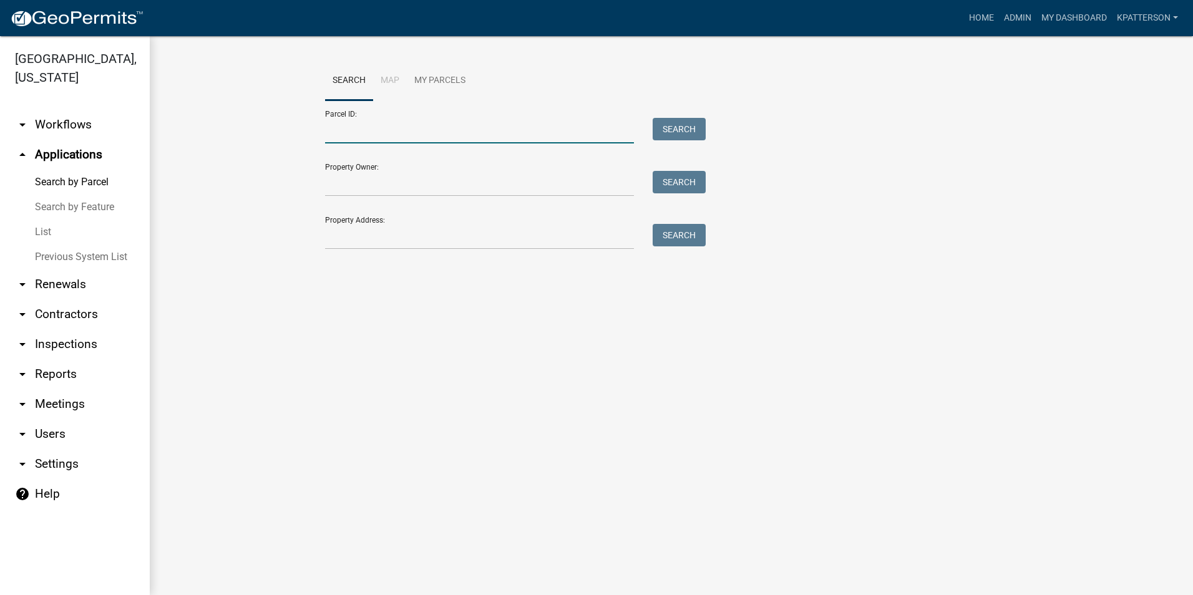
click at [424, 132] on input "Parcel ID:" at bounding box center [479, 131] width 309 height 26
click at [330, 235] on input "Property Address:" at bounding box center [479, 237] width 309 height 26
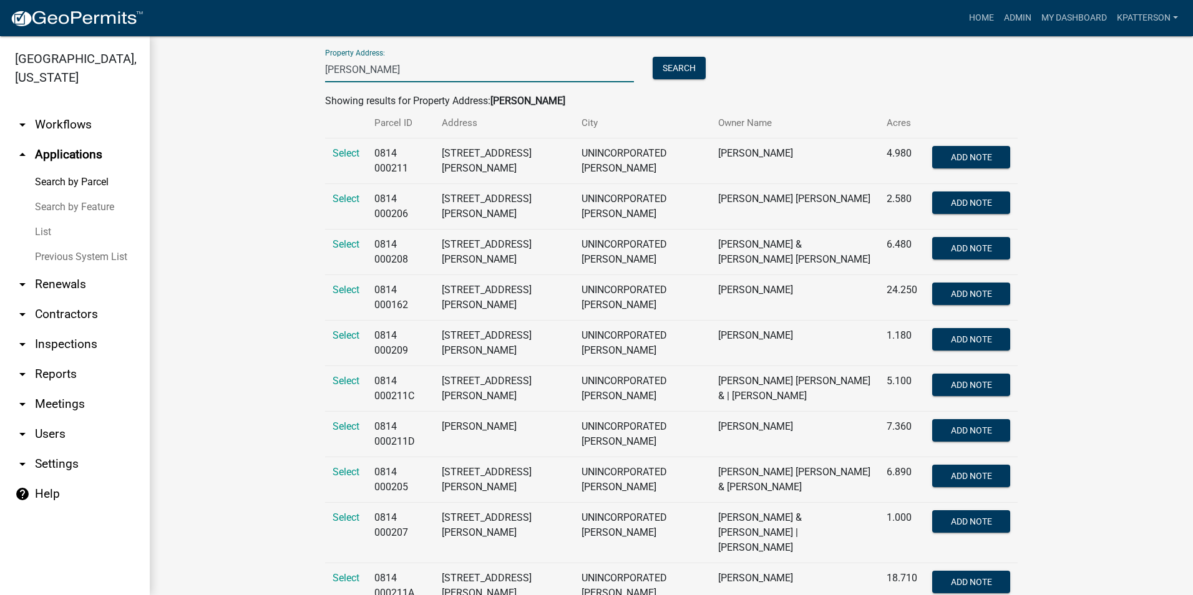
scroll to position [187, 0]
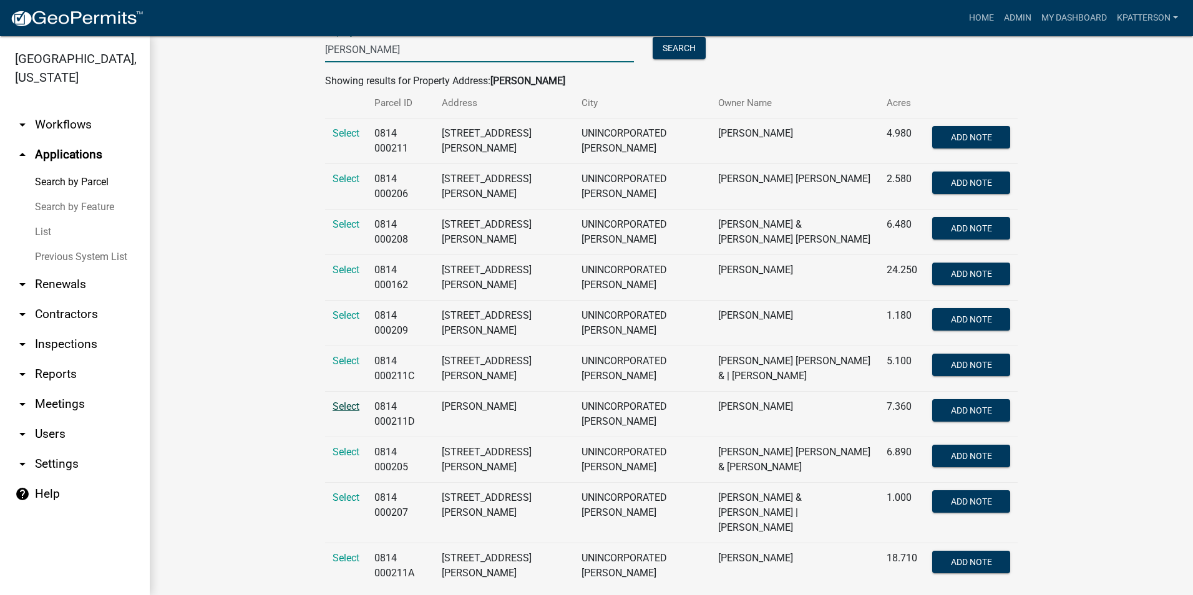
type input "[PERSON_NAME]"
click at [334, 406] on span "Select" at bounding box center [346, 407] width 27 height 12
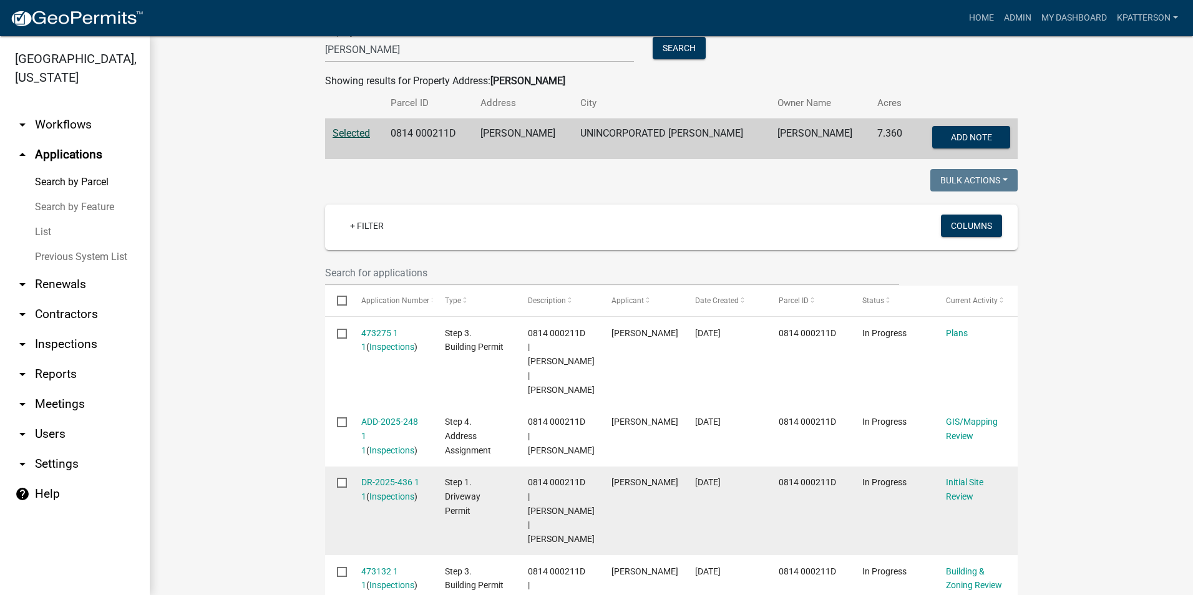
scroll to position [250, 0]
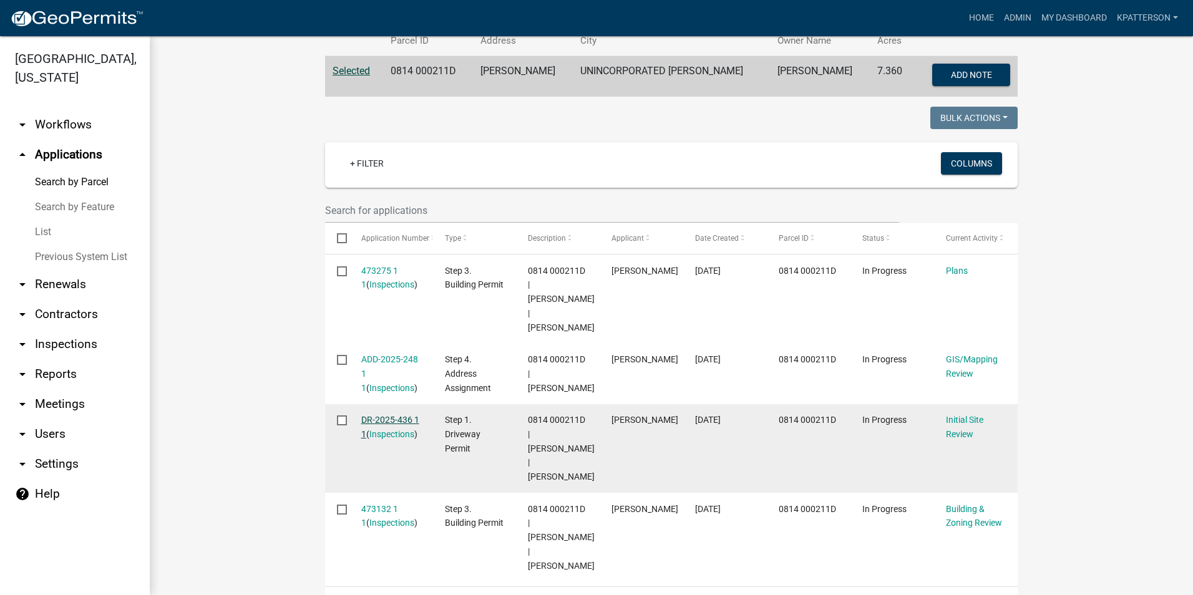
click at [403, 415] on link "DR-2025-436 1 1" at bounding box center [390, 427] width 58 height 24
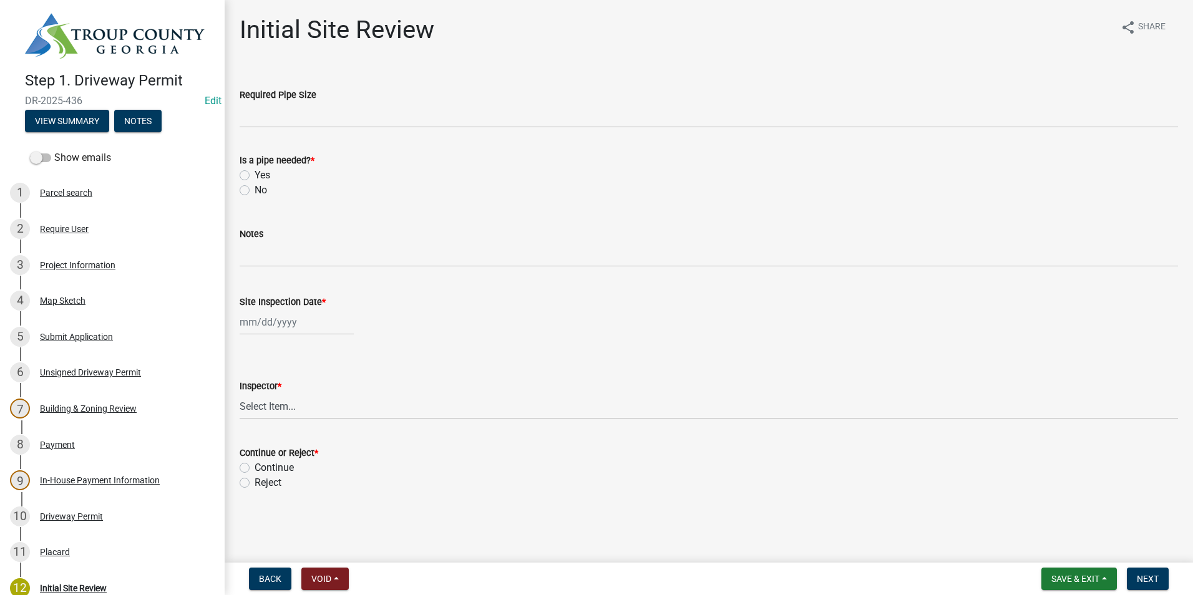
click at [130, 230] on div "2 Require User" at bounding box center [107, 229] width 195 height 20
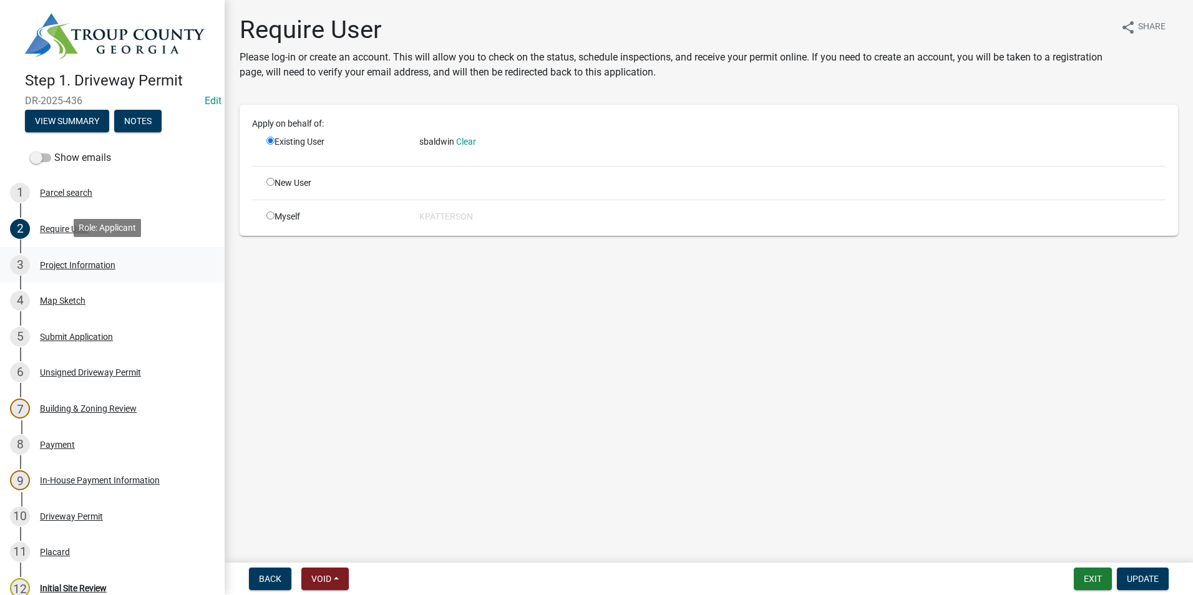
click at [104, 273] on link "3 Project Information" at bounding box center [112, 265] width 225 height 36
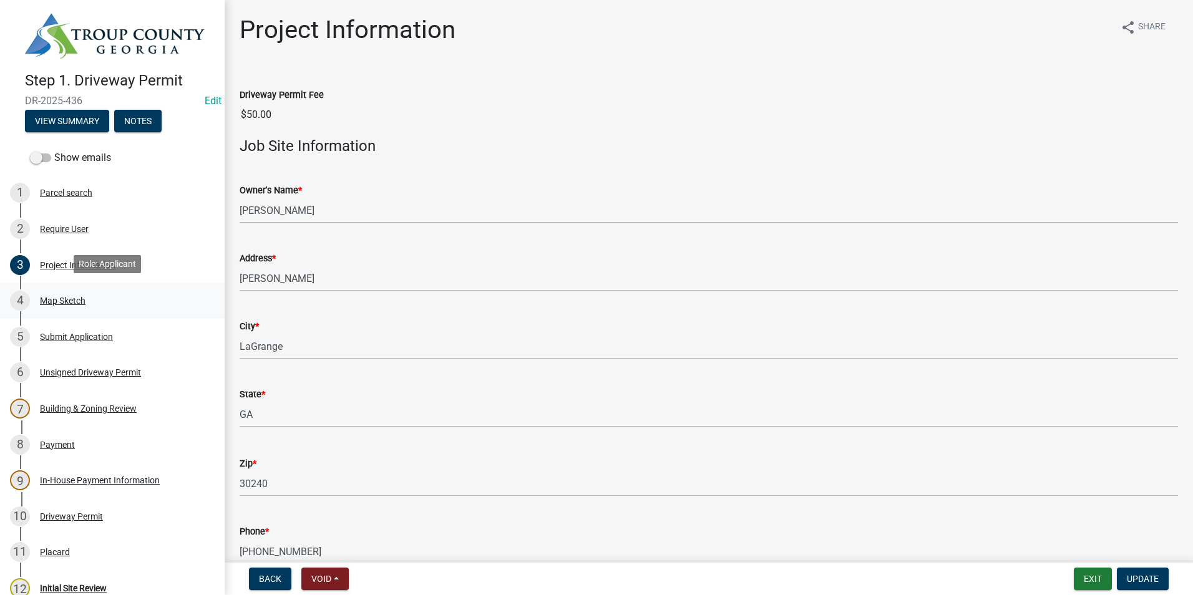
click at [108, 299] on div "4 Map Sketch" at bounding box center [107, 301] width 195 height 20
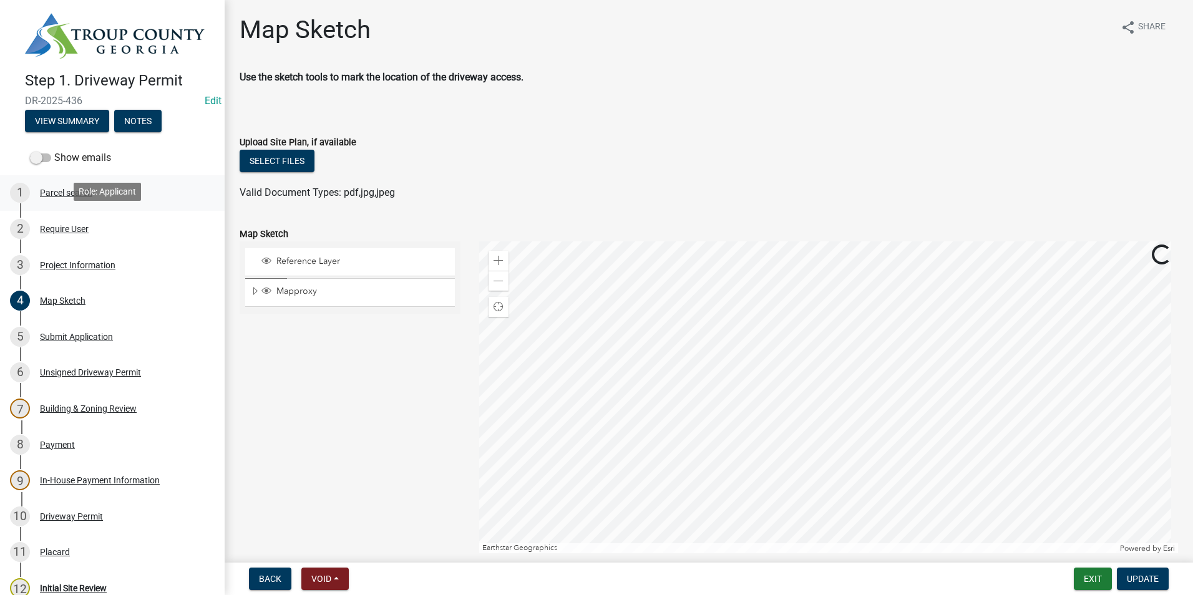
click at [105, 208] on ul "1 Parcel search 2 Require User 3 Project Information 4 Map Sketch 5 Submit Appl…" at bounding box center [112, 408] width 225 height 477
click at [105, 198] on div "1 Parcel search" at bounding box center [107, 193] width 195 height 20
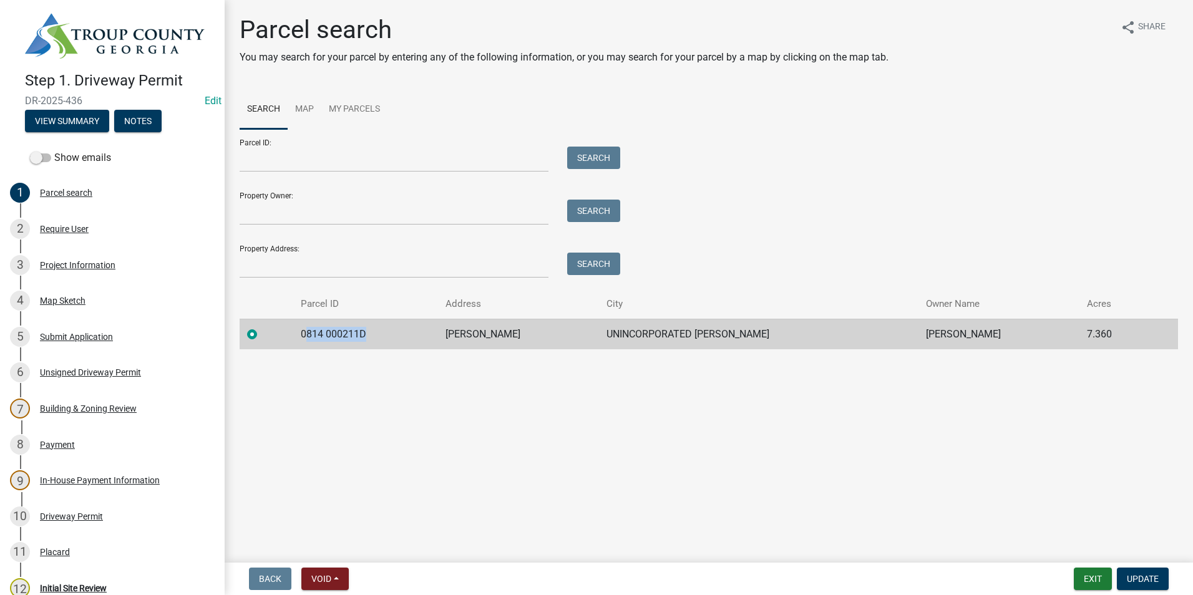
drag, startPoint x: 384, startPoint y: 333, endPoint x: 310, endPoint y: 342, distance: 74.8
click at [310, 342] on td "0814 000211D" at bounding box center [365, 334] width 145 height 31
drag, startPoint x: 310, startPoint y: 342, endPoint x: 325, endPoint y: 335, distance: 16.5
click at [309, 342] on td "0814 000211D" at bounding box center [365, 334] width 145 height 31
click at [376, 338] on td "0814 000211D" at bounding box center [365, 334] width 145 height 31
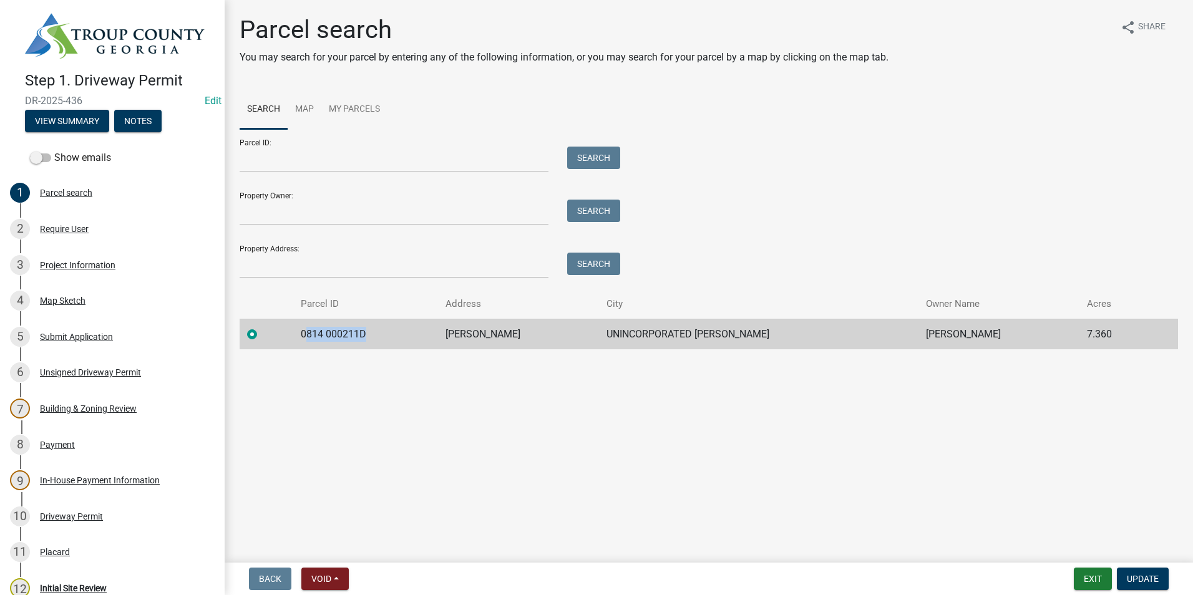
click at [376, 332] on td "0814 000211D" at bounding box center [365, 334] width 145 height 31
click at [374, 333] on td "0814 000211D" at bounding box center [365, 334] width 145 height 31
click at [335, 346] on td "0814 000211D" at bounding box center [365, 334] width 145 height 31
drag, startPoint x: 374, startPoint y: 331, endPoint x: 290, endPoint y: 325, distance: 85.1
click at [290, 325] on tr "0814 000211D [PERSON_NAME] UNINCORPORATED [PERSON_NAME] [PERSON_NAME] 7.360" at bounding box center [709, 334] width 938 height 31
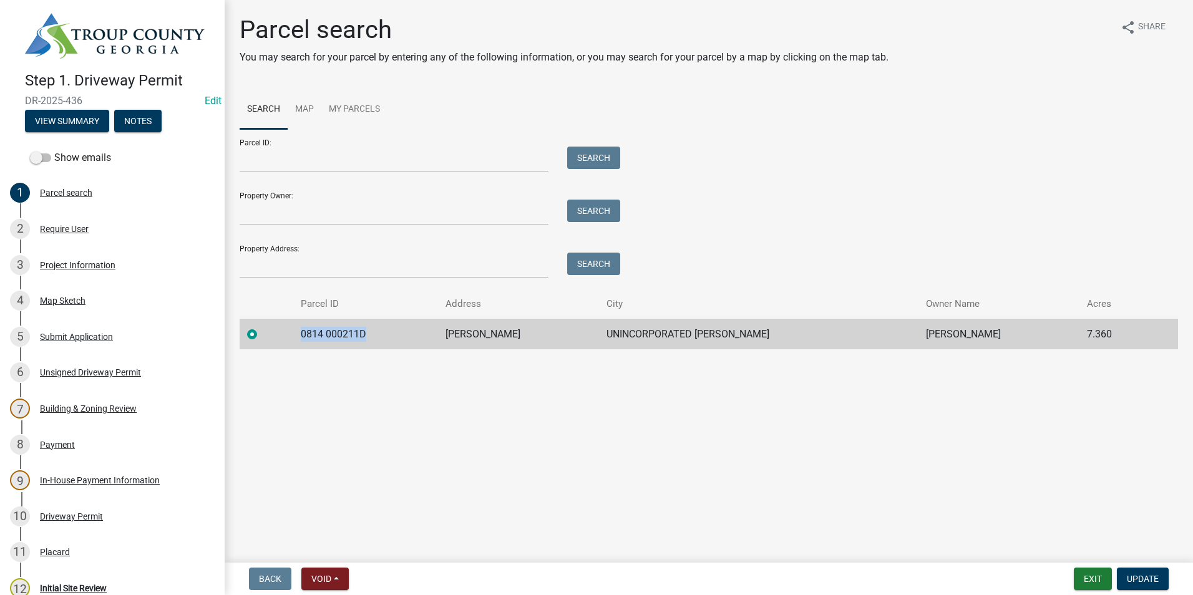
drag, startPoint x: 290, startPoint y: 325, endPoint x: 338, endPoint y: 334, distance: 48.9
copy td "0814 000211D"
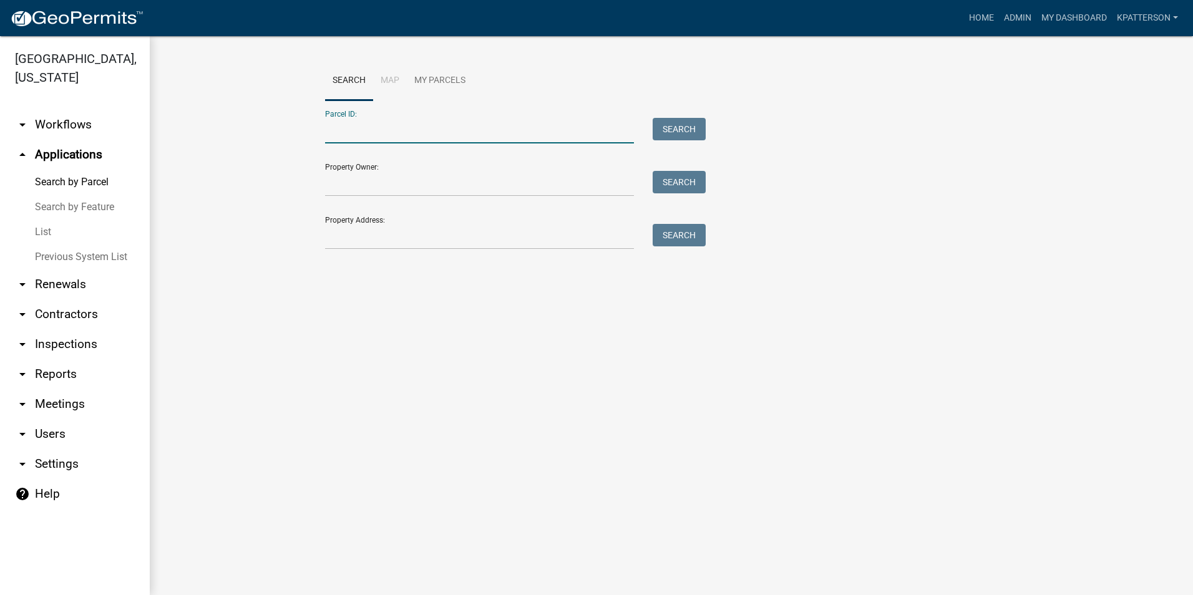
click at [353, 132] on input "Parcel ID:" at bounding box center [479, 131] width 309 height 26
paste input "0814 000211D"
type input "0814 000211D"
click at [663, 123] on button "Search" at bounding box center [679, 129] width 53 height 22
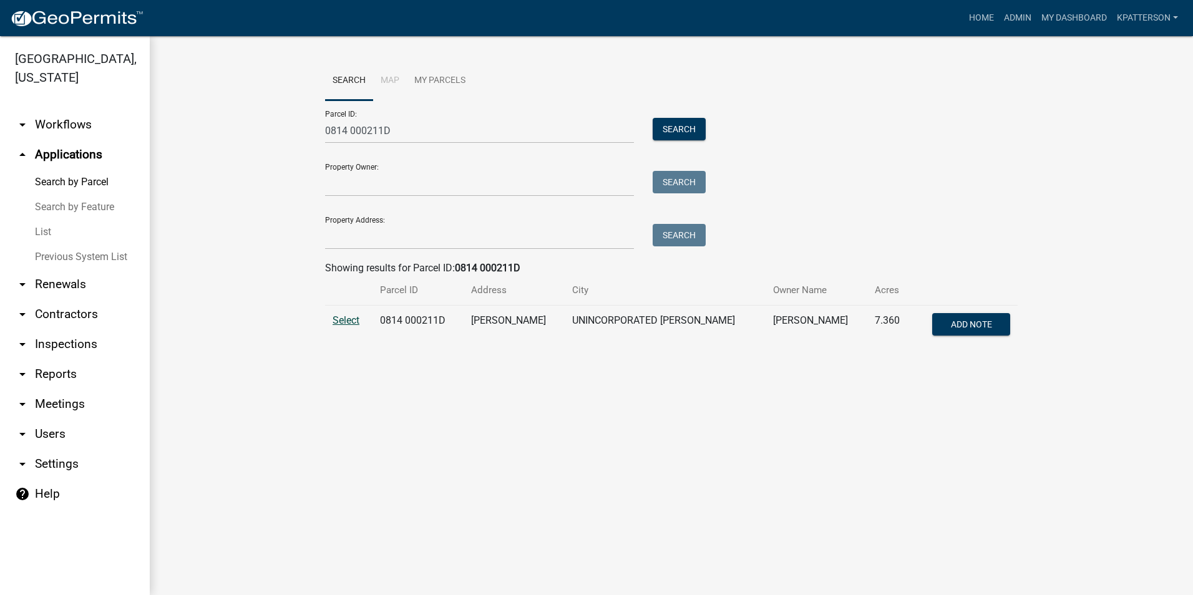
click at [355, 321] on span "Select" at bounding box center [346, 320] width 27 height 12
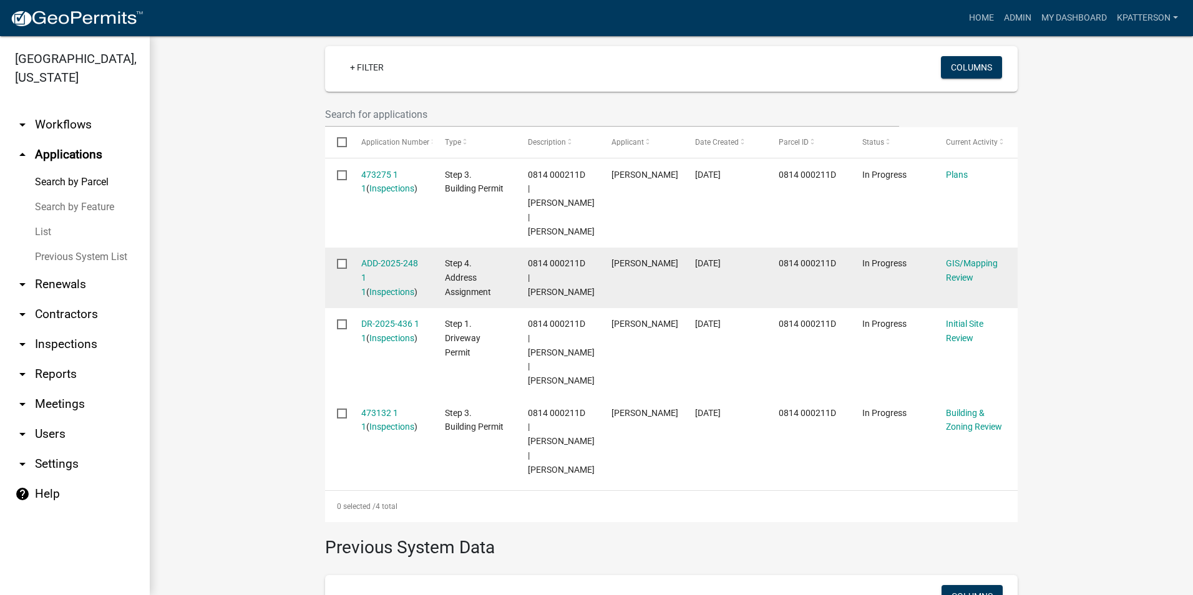
scroll to position [350, 0]
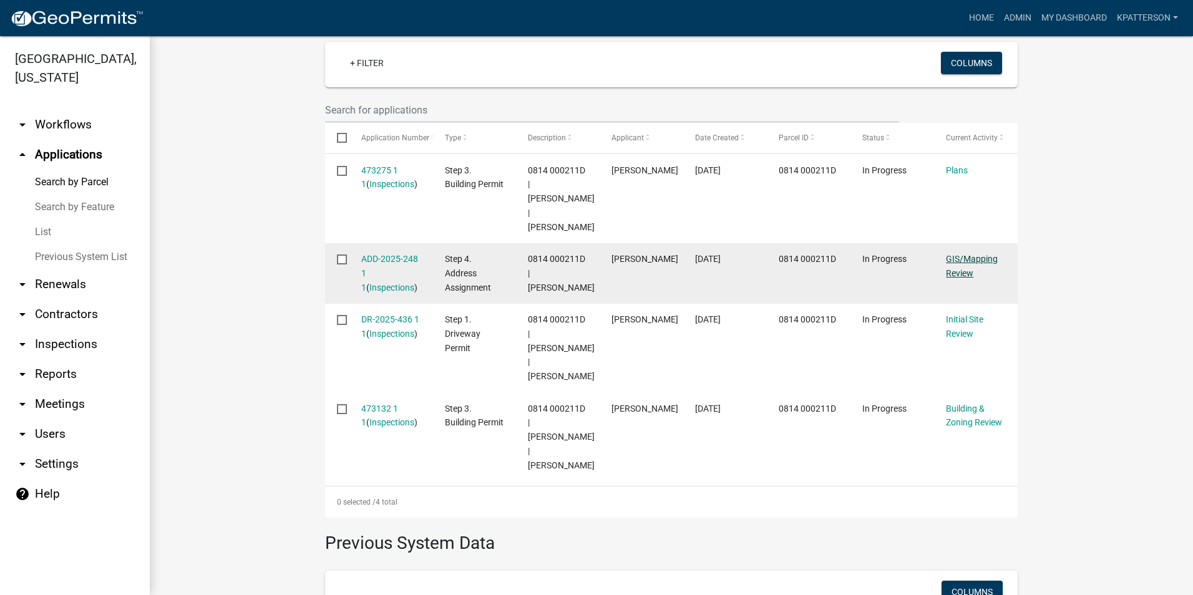
click at [965, 254] on link "GIS/Mapping Review" at bounding box center [972, 266] width 52 height 24
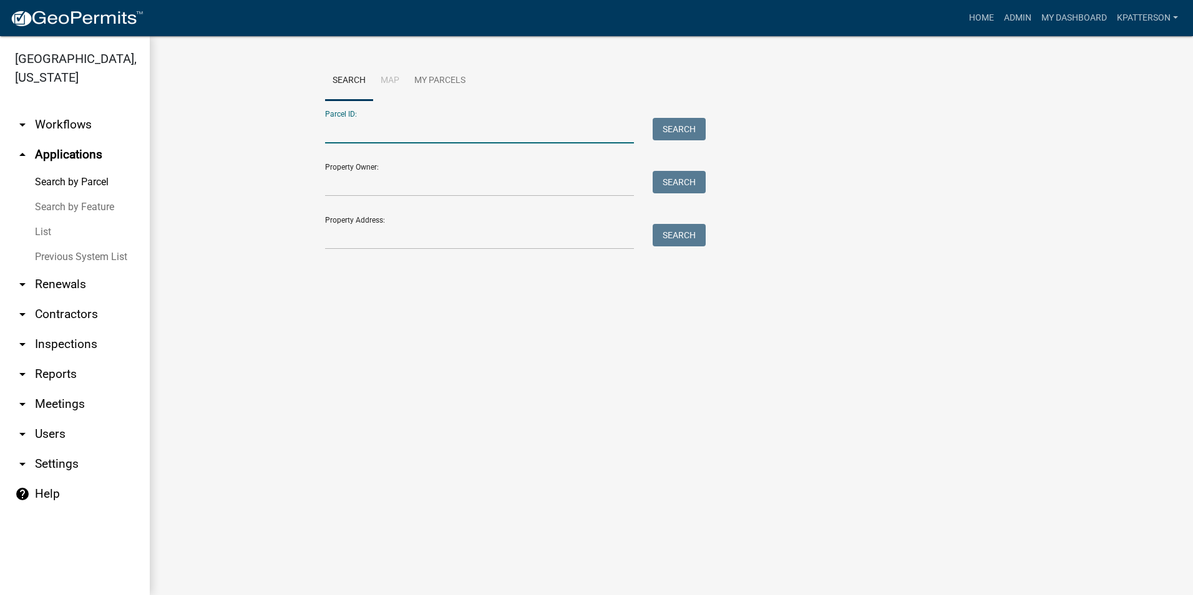
paste input "0814 000211D"
type input "0814 000211D"
drag, startPoint x: 684, startPoint y: 122, endPoint x: 672, endPoint y: 125, distance: 12.1
click at [682, 124] on button "Search" at bounding box center [679, 129] width 53 height 22
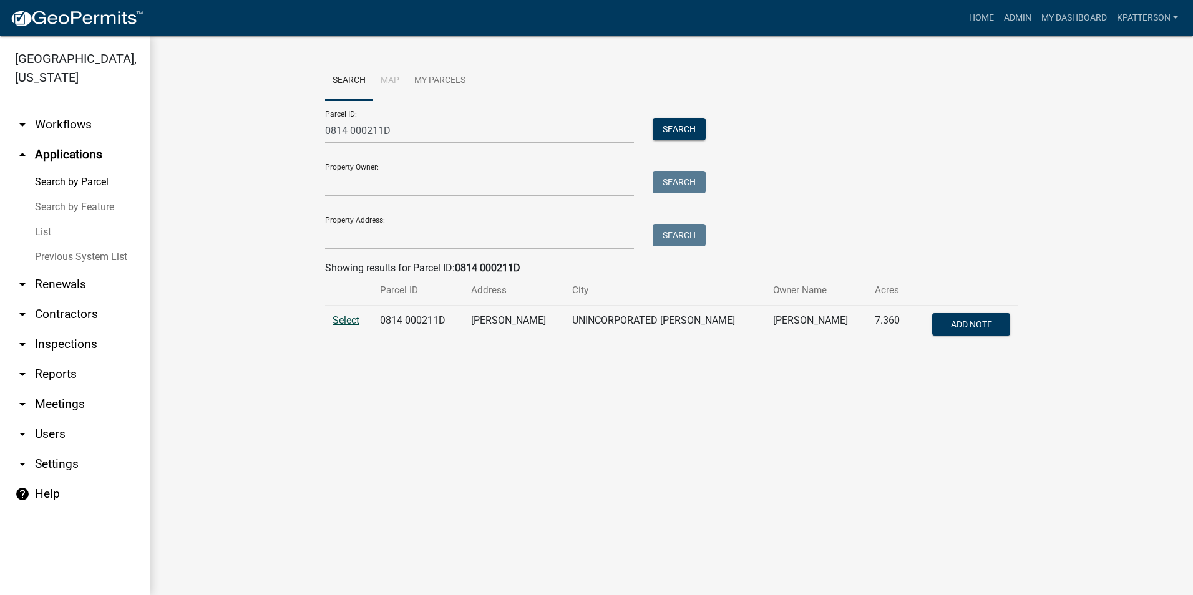
click at [338, 316] on span "Select" at bounding box center [346, 320] width 27 height 12
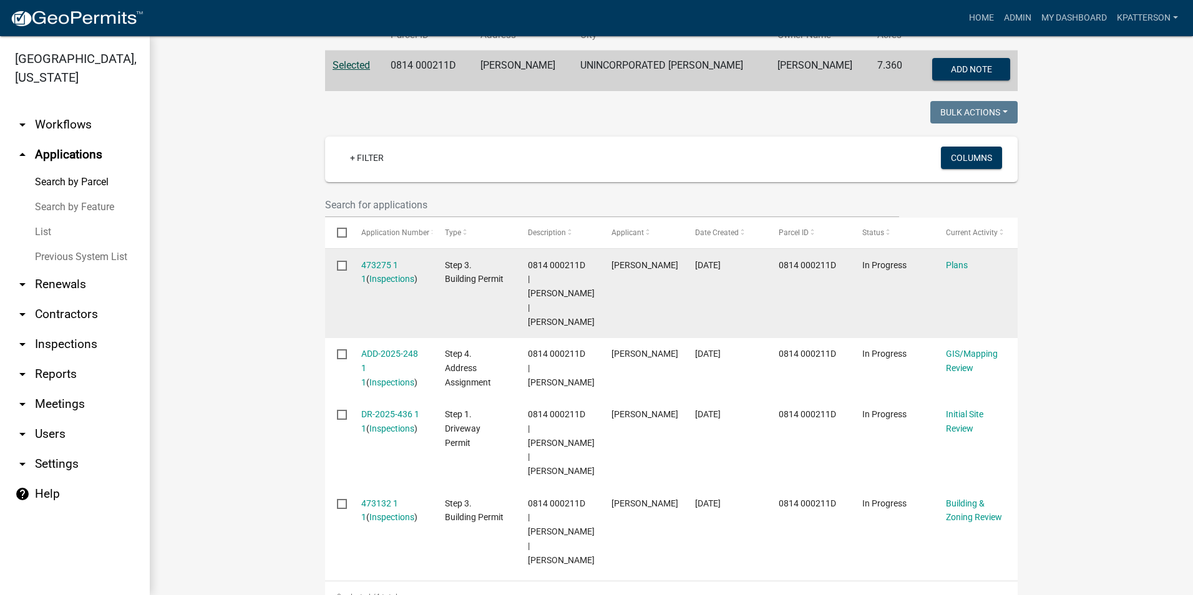
scroll to position [288, 0]
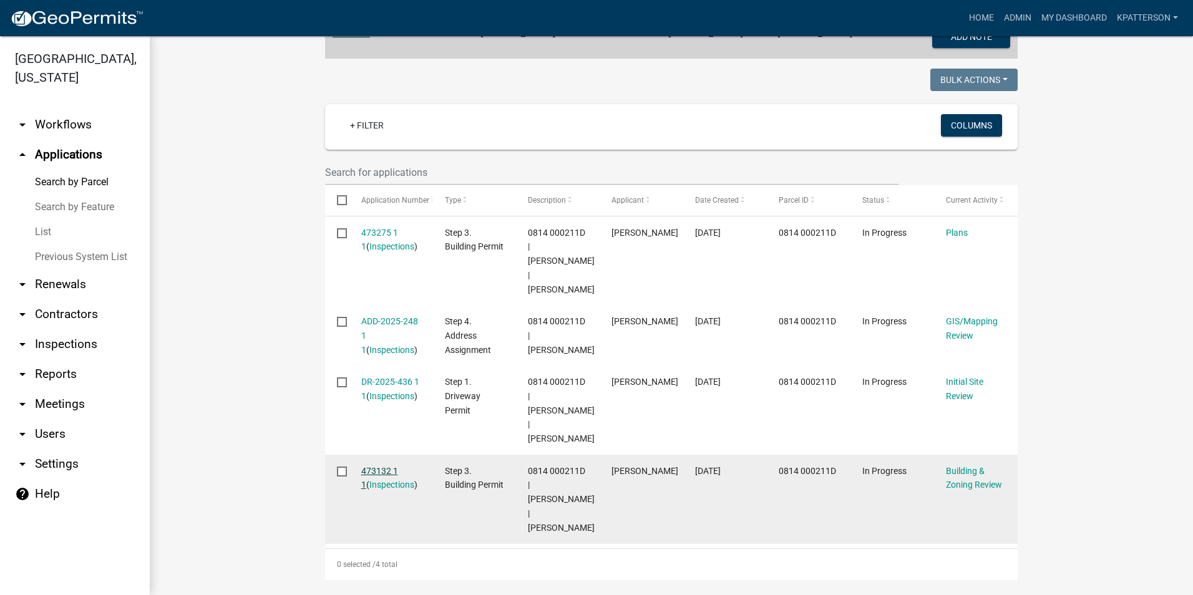
click at [397, 466] on link "473132 1 1" at bounding box center [379, 478] width 37 height 24
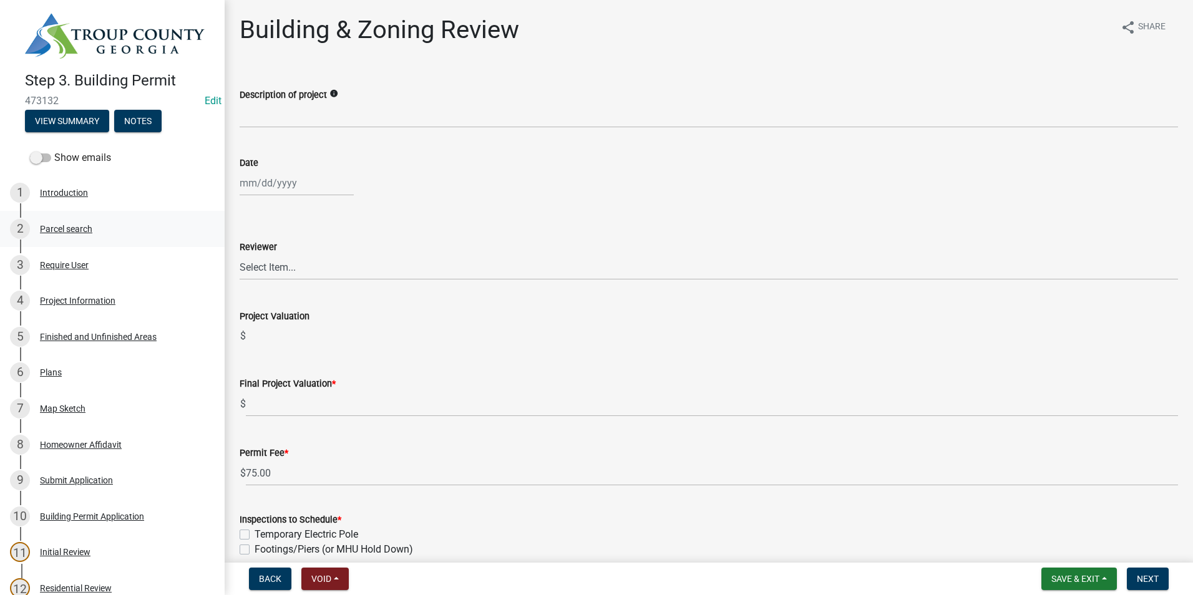
click at [79, 231] on div "2 Parcel search" at bounding box center [107, 229] width 195 height 20
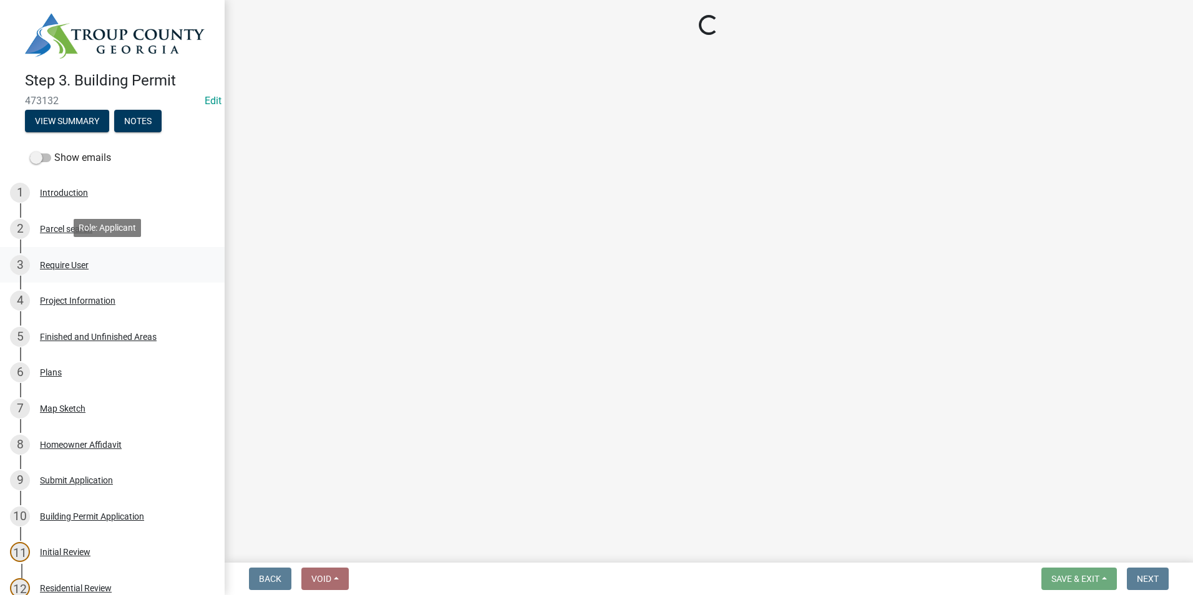
click at [82, 261] on div "Require User" at bounding box center [64, 265] width 49 height 9
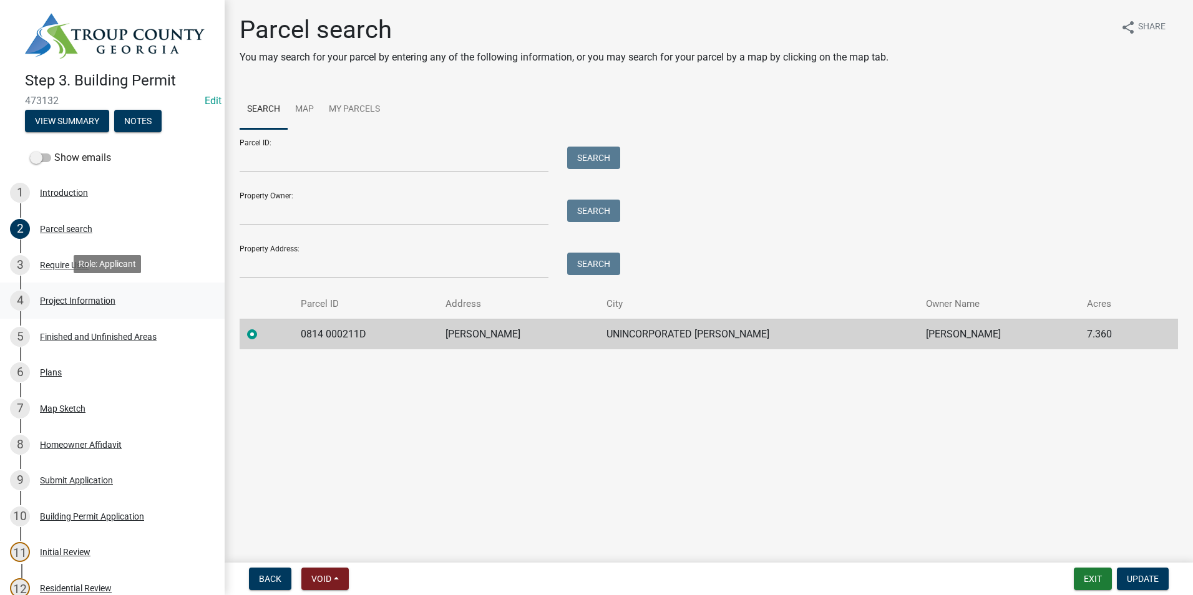
click at [87, 291] on div "4 Project Information" at bounding box center [107, 301] width 195 height 20
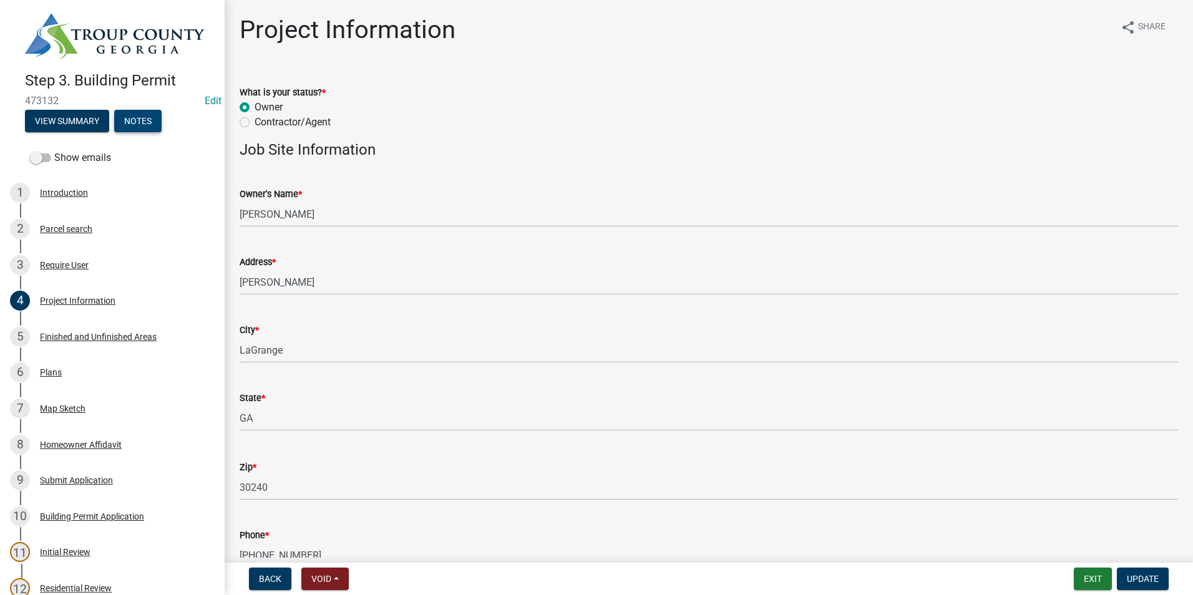
click at [131, 122] on button "Notes" at bounding box center [137, 121] width 47 height 22
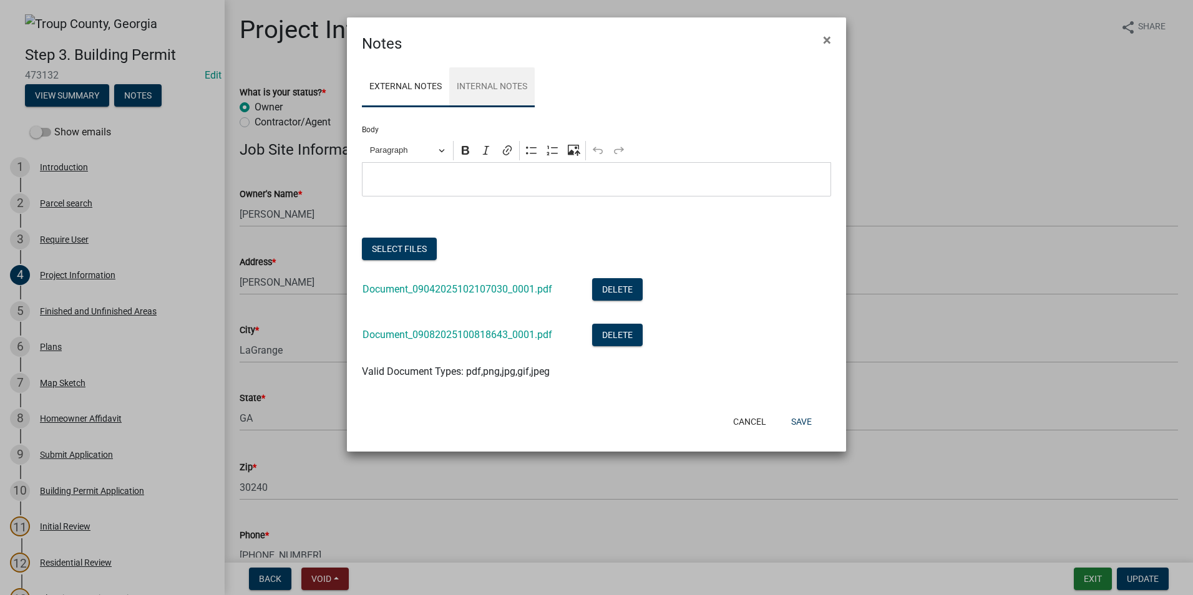
click at [492, 96] on link "Internal Notes" at bounding box center [491, 87] width 85 height 40
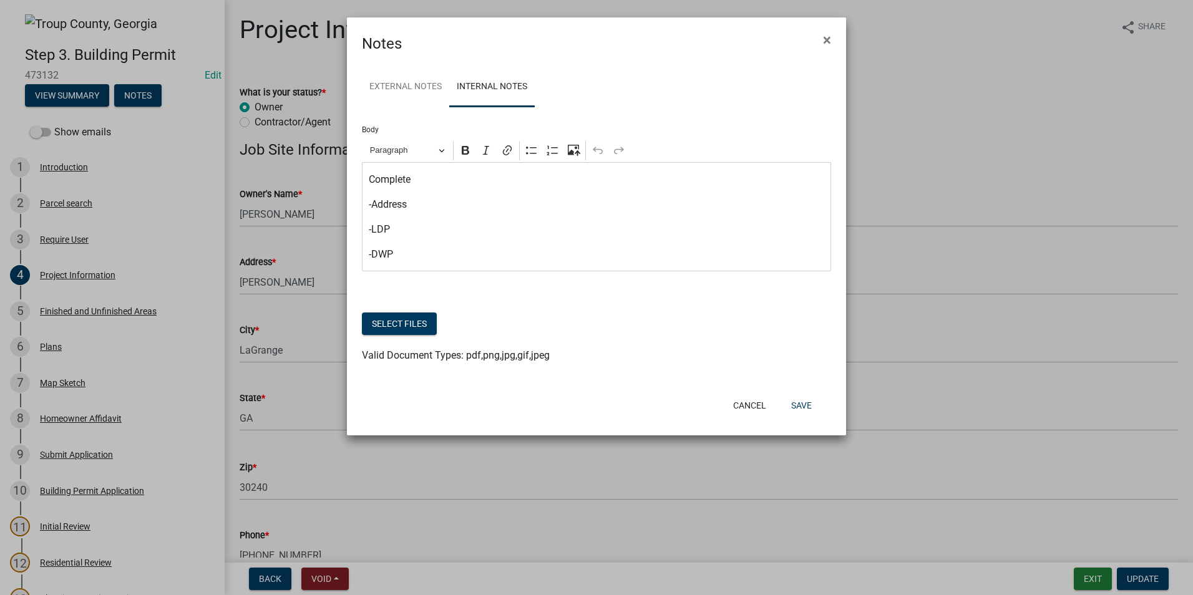
click at [409, 262] on p "-DWP" at bounding box center [597, 254] width 456 height 15
click at [746, 407] on button "Cancel" at bounding box center [749, 405] width 53 height 22
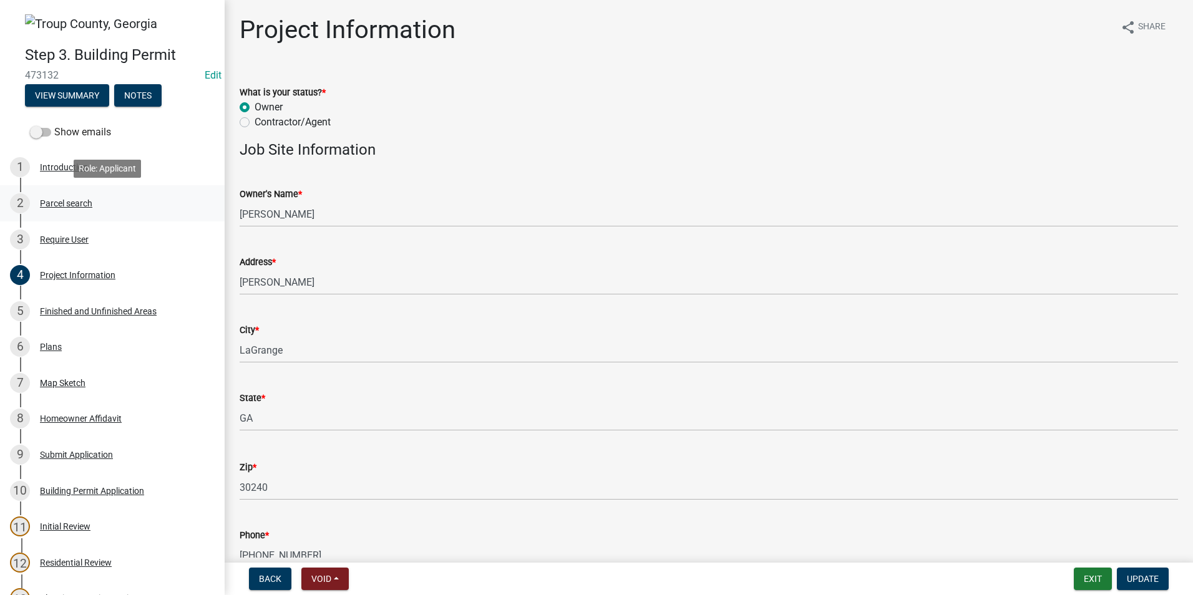
click at [110, 208] on div "2 Parcel search" at bounding box center [107, 203] width 195 height 20
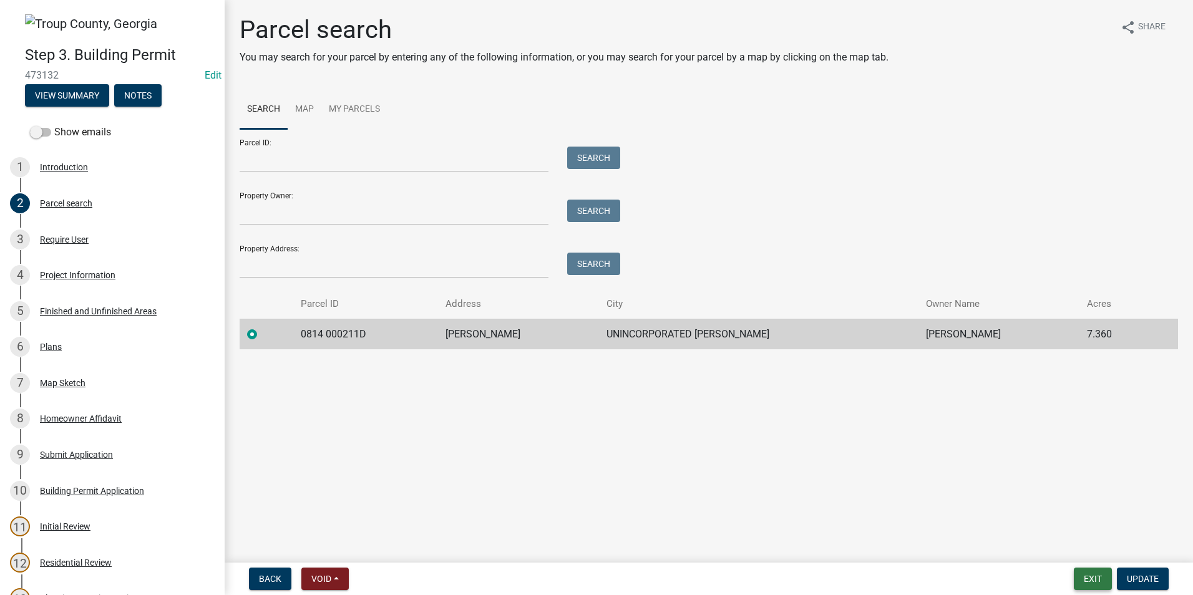
click at [1086, 574] on button "Exit" at bounding box center [1093, 579] width 38 height 22
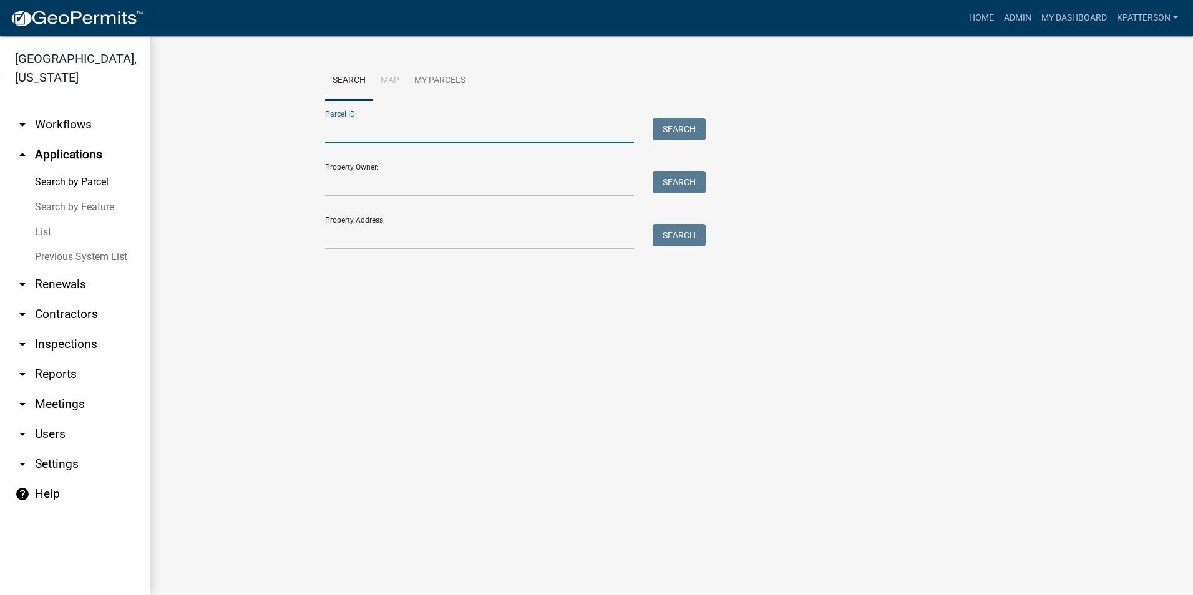
paste input "0814 000211D"
type input "0814 000211D"
click at [672, 127] on button "Search" at bounding box center [679, 129] width 53 height 22
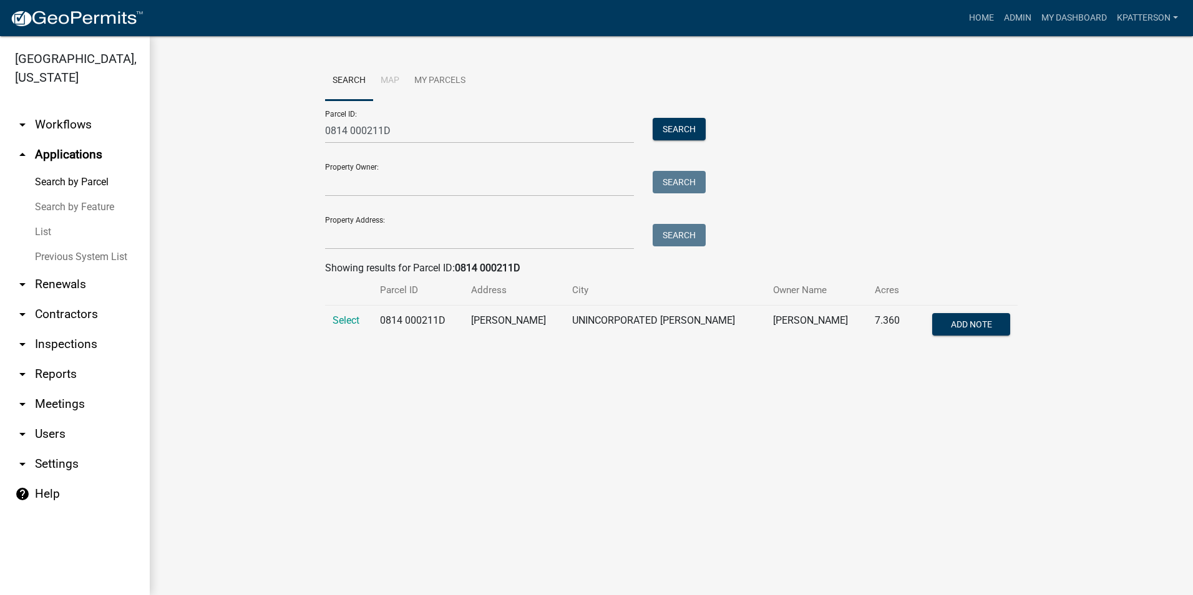
click at [349, 313] on td "Select" at bounding box center [348, 326] width 47 height 41
click at [348, 318] on span "Select" at bounding box center [346, 320] width 27 height 12
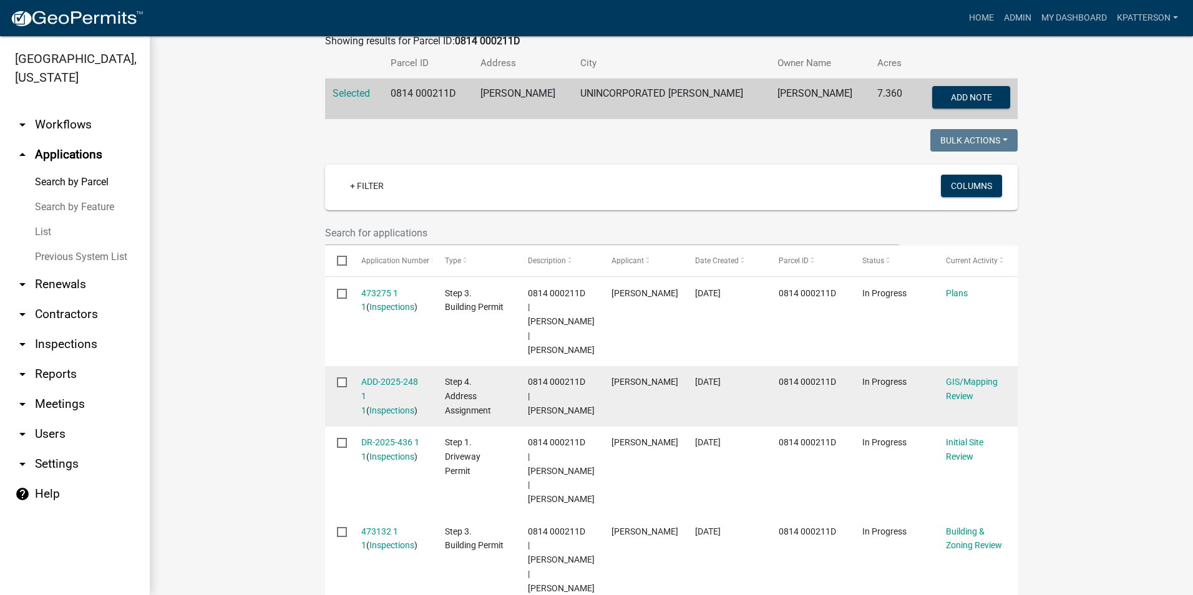
scroll to position [250, 0]
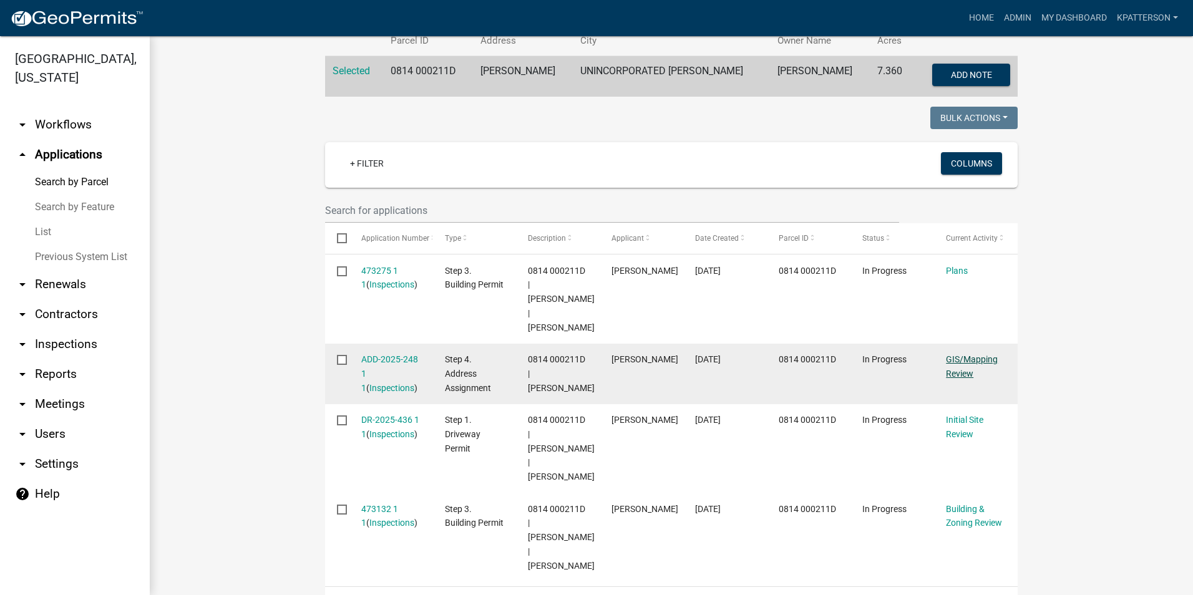
click at [951, 354] on link "GIS/Mapping Review" at bounding box center [972, 366] width 52 height 24
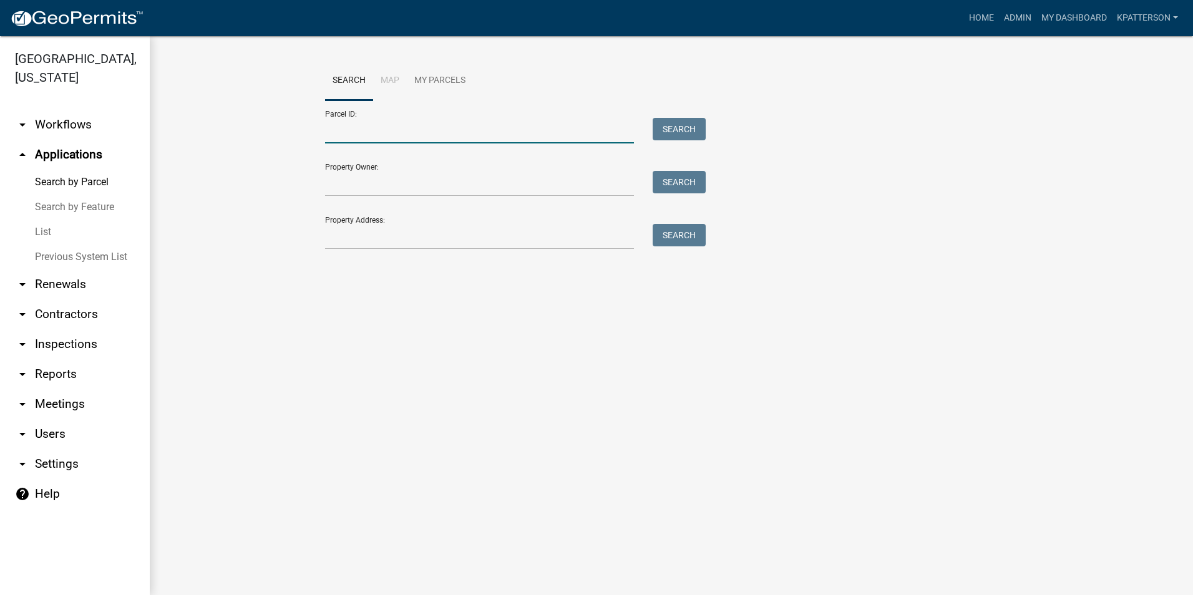
click at [338, 132] on input "Parcel ID:" at bounding box center [479, 131] width 309 height 26
click at [62, 110] on link "arrow_drop_down Workflows" at bounding box center [75, 125] width 150 height 30
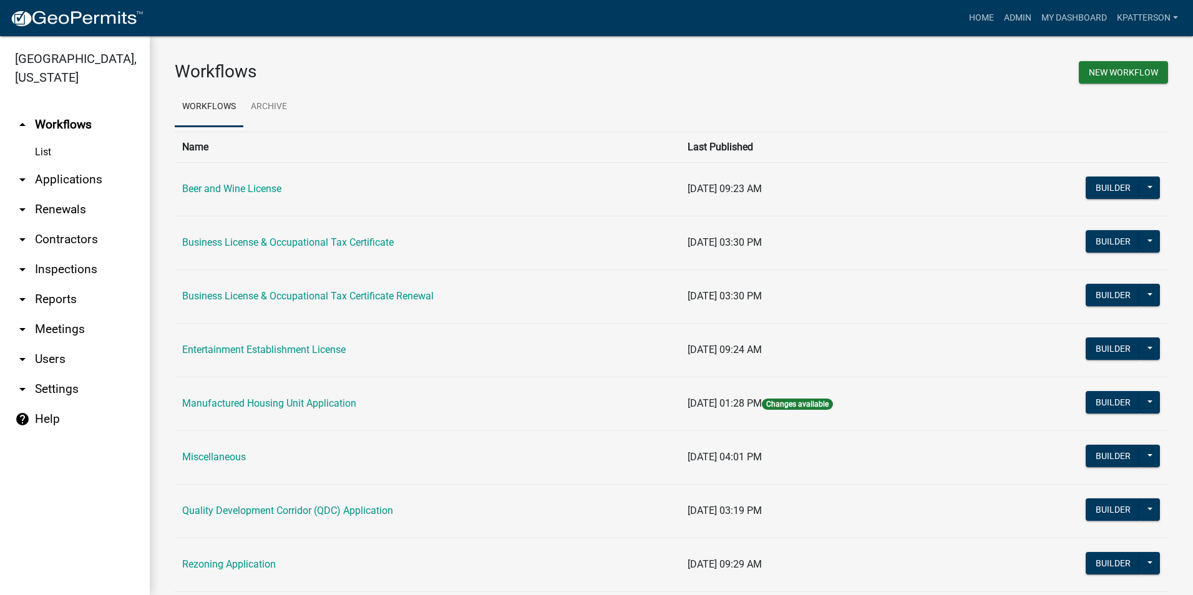
click at [76, 165] on link "arrow_drop_down Applications" at bounding box center [75, 180] width 150 height 30
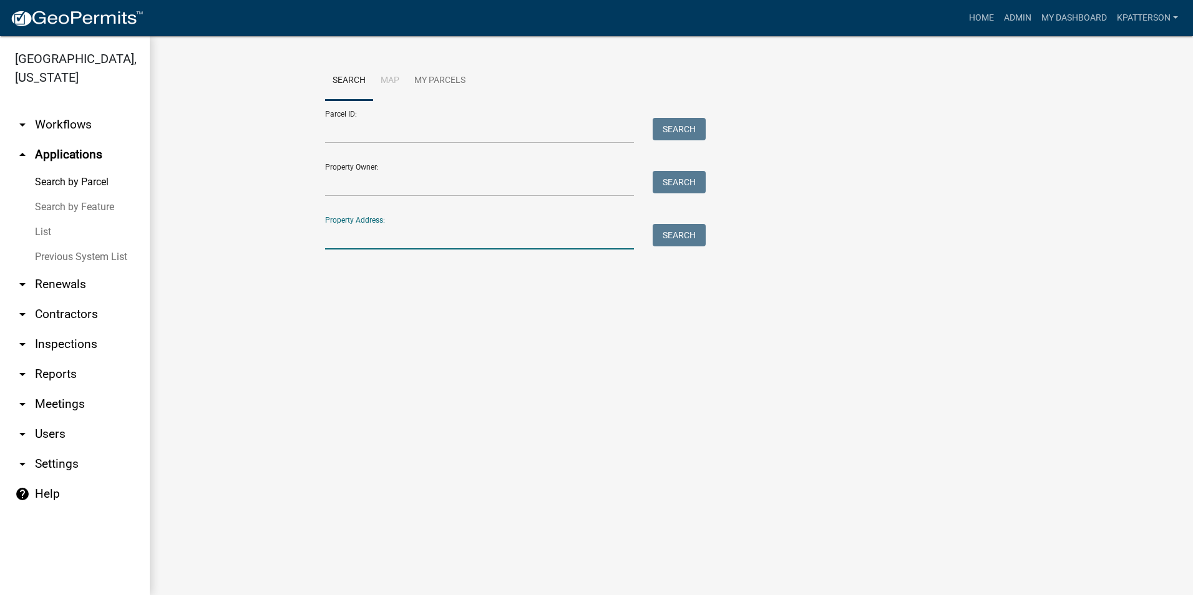
click at [380, 242] on input "Property Address:" at bounding box center [479, 237] width 309 height 26
type input "134 [PERSON_NAME]"
click at [684, 226] on button "Search" at bounding box center [679, 235] width 53 height 22
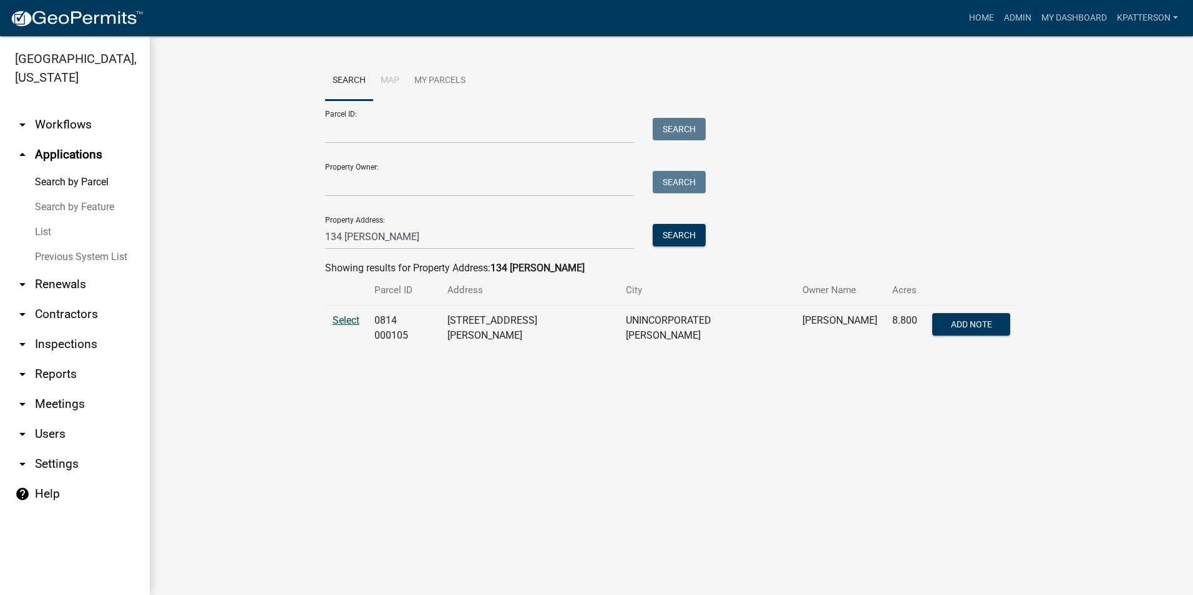
click at [354, 323] on span "Select" at bounding box center [346, 320] width 27 height 12
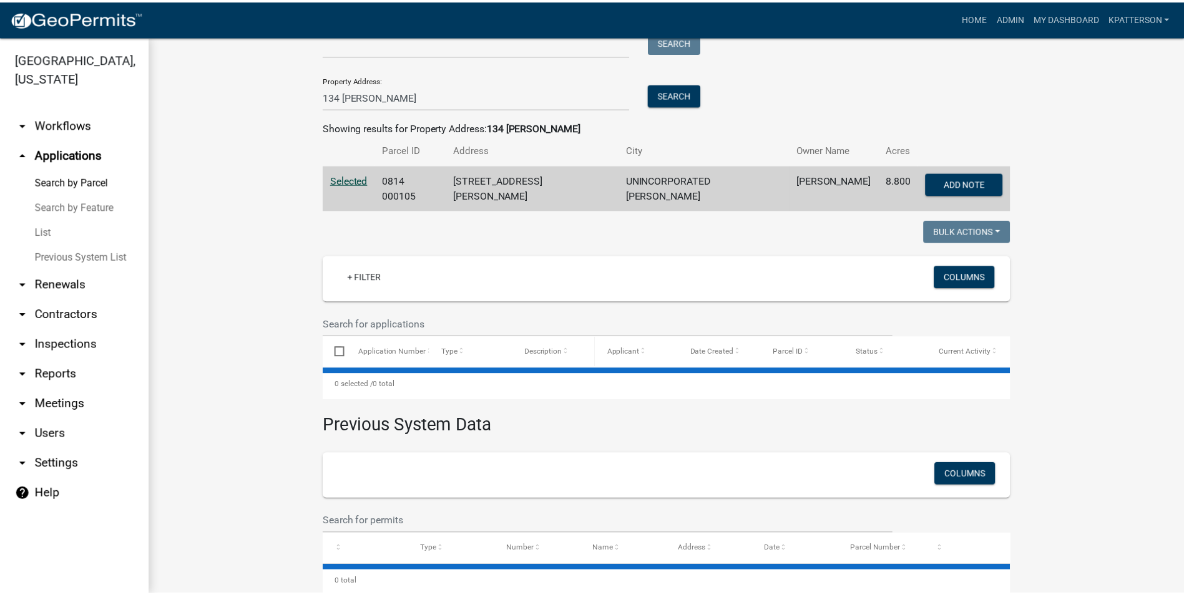
scroll to position [163, 0]
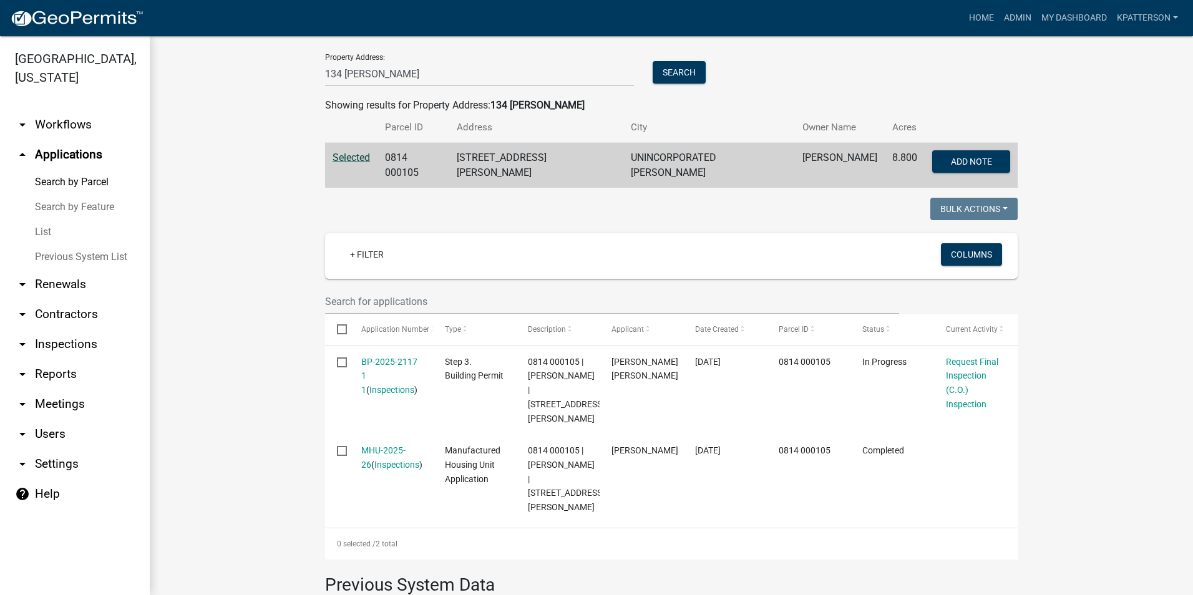
click at [378, 446] on link "MHU-2025-26" at bounding box center [383, 458] width 44 height 24
